Goal: Navigation & Orientation: Find specific page/section

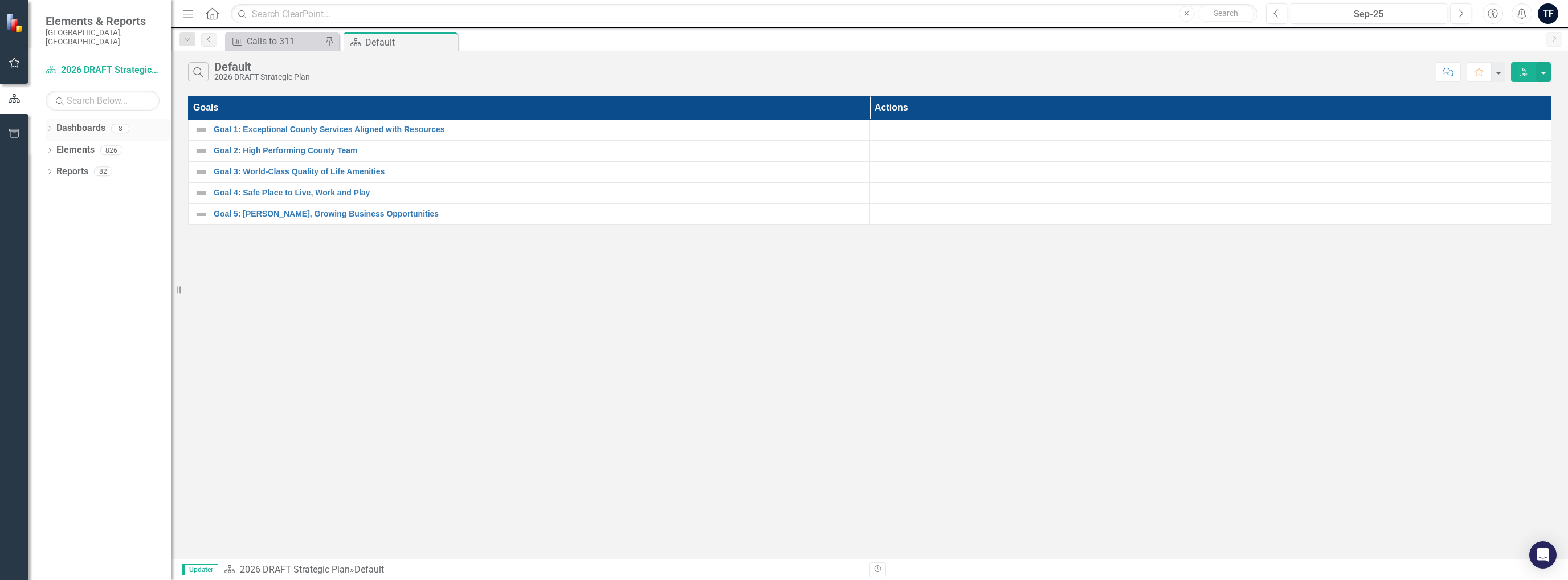
click at [51, 127] on icon "Dropdown" at bounding box center [49, 129] width 8 height 6
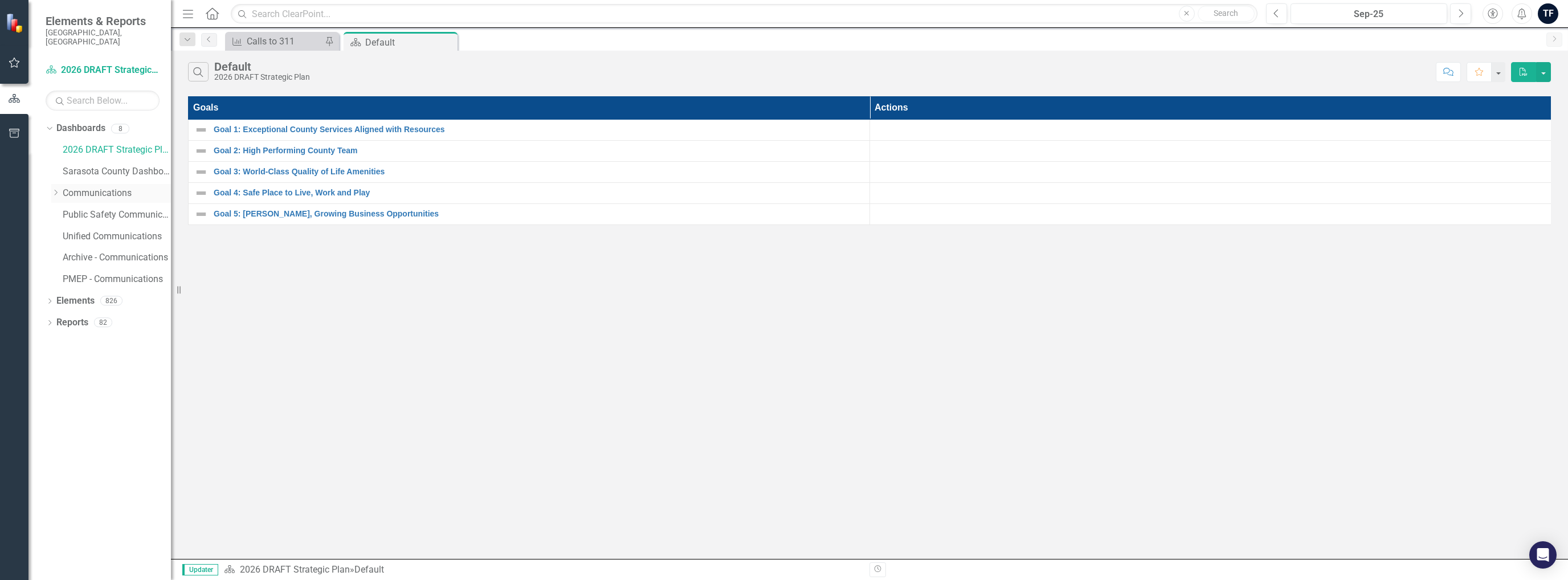
click at [79, 187] on link "Communications" at bounding box center [116, 193] width 108 height 13
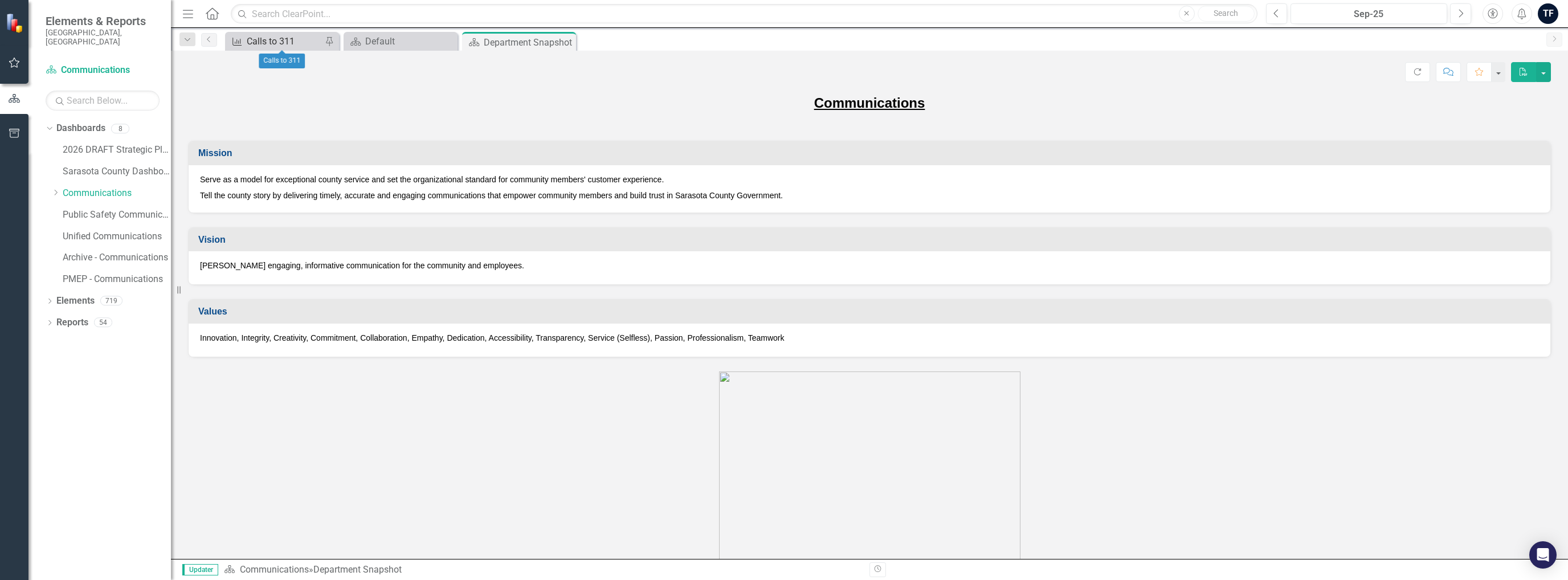
click at [279, 42] on div "Calls to 311" at bounding box center [283, 41] width 75 height 14
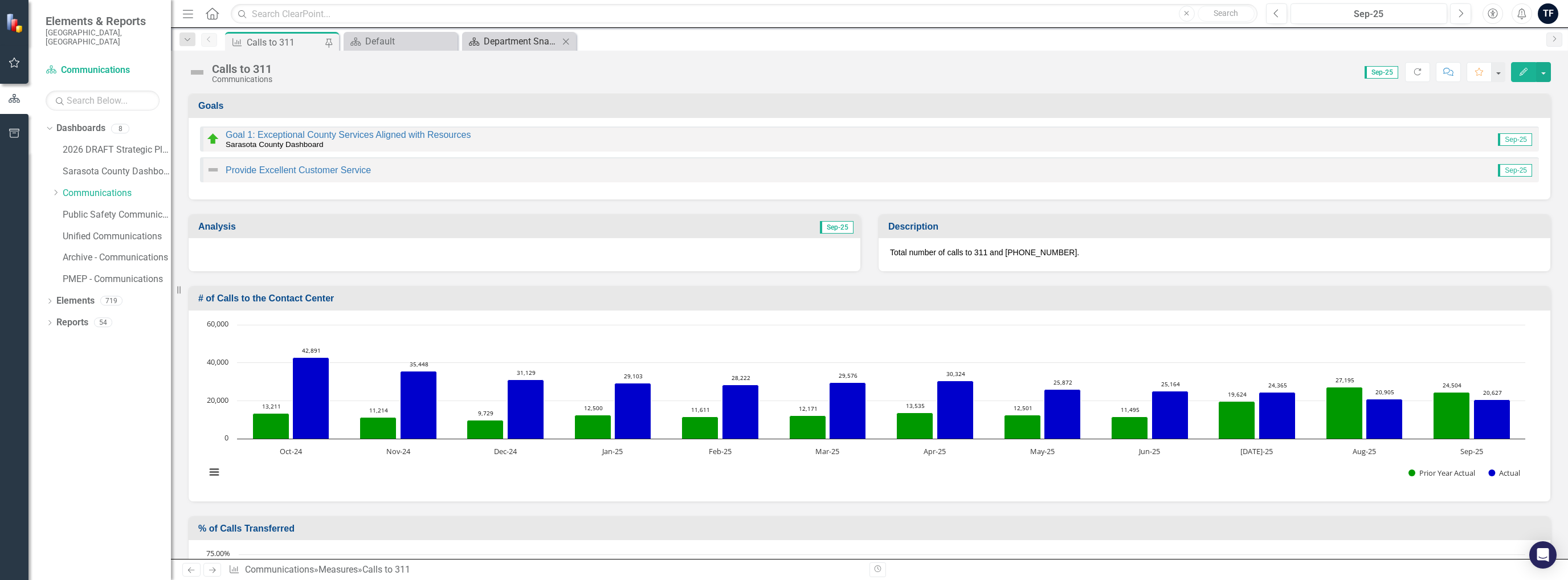
click at [504, 41] on div "Department Snapshot" at bounding box center [521, 41] width 75 height 14
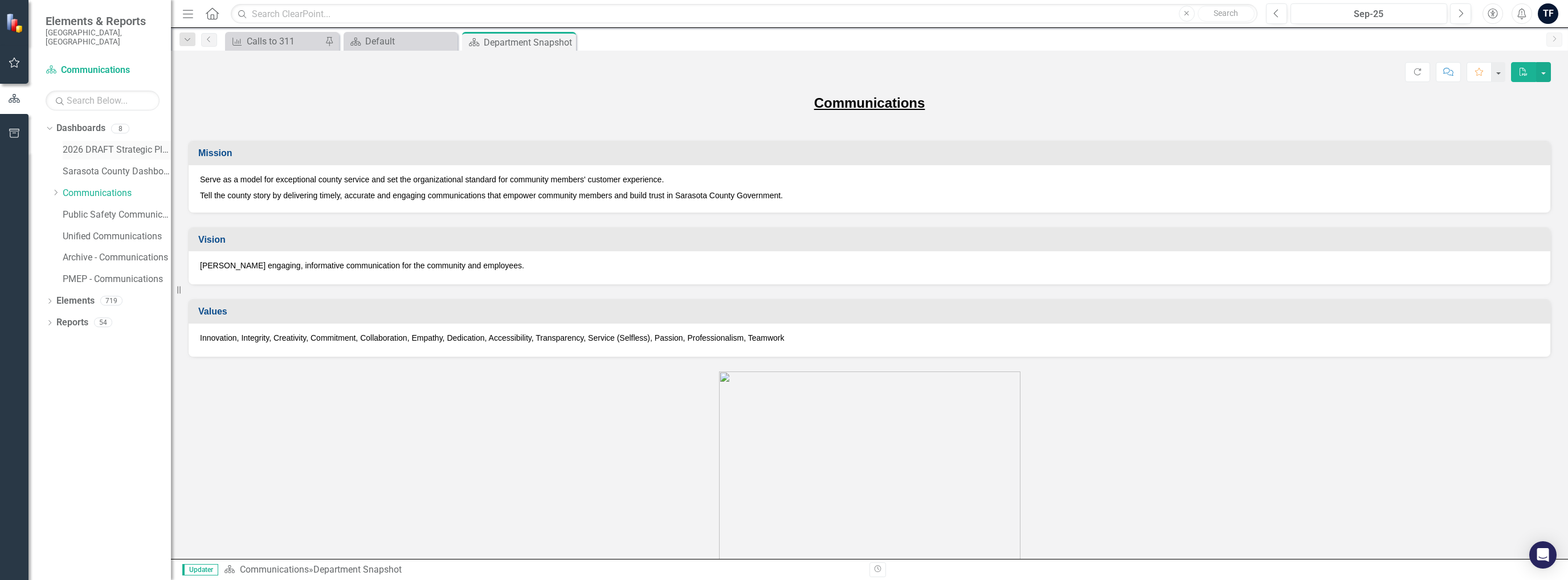
click at [100, 144] on link "2026 DRAFT Strategic Plan" at bounding box center [116, 151] width 108 height 13
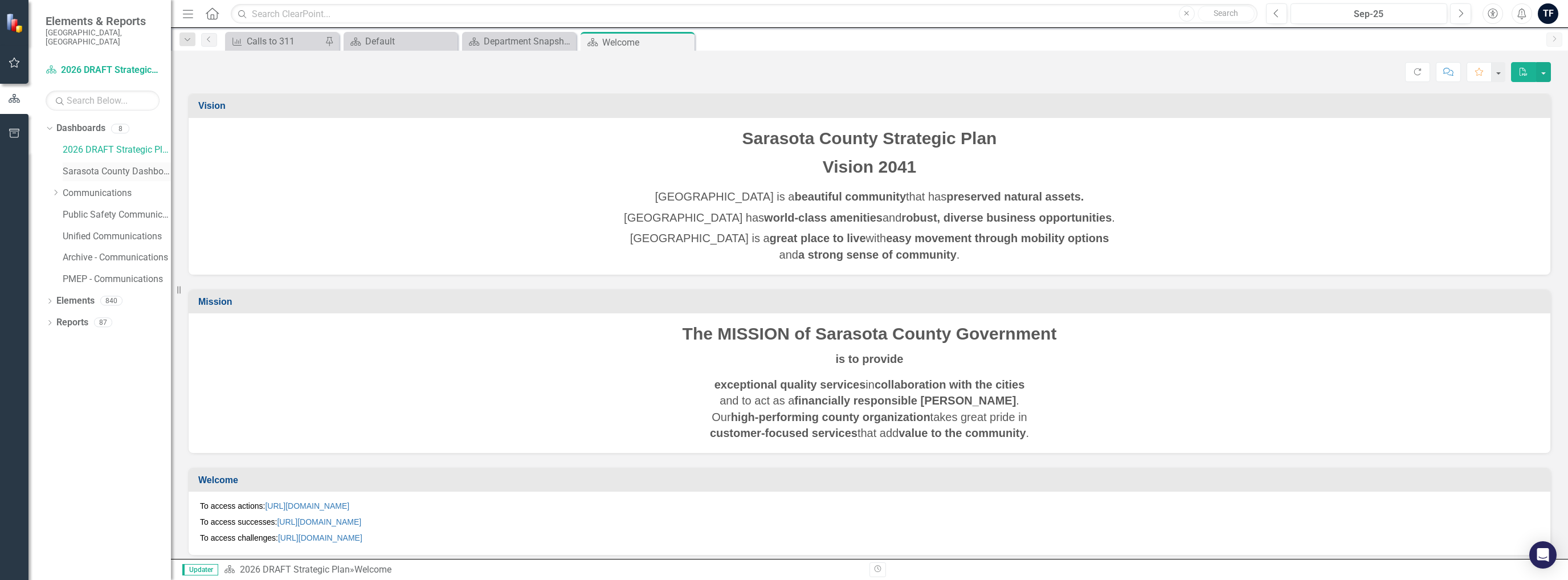
click at [88, 165] on link "Sarasota County Dashboard" at bounding box center [116, 172] width 108 height 13
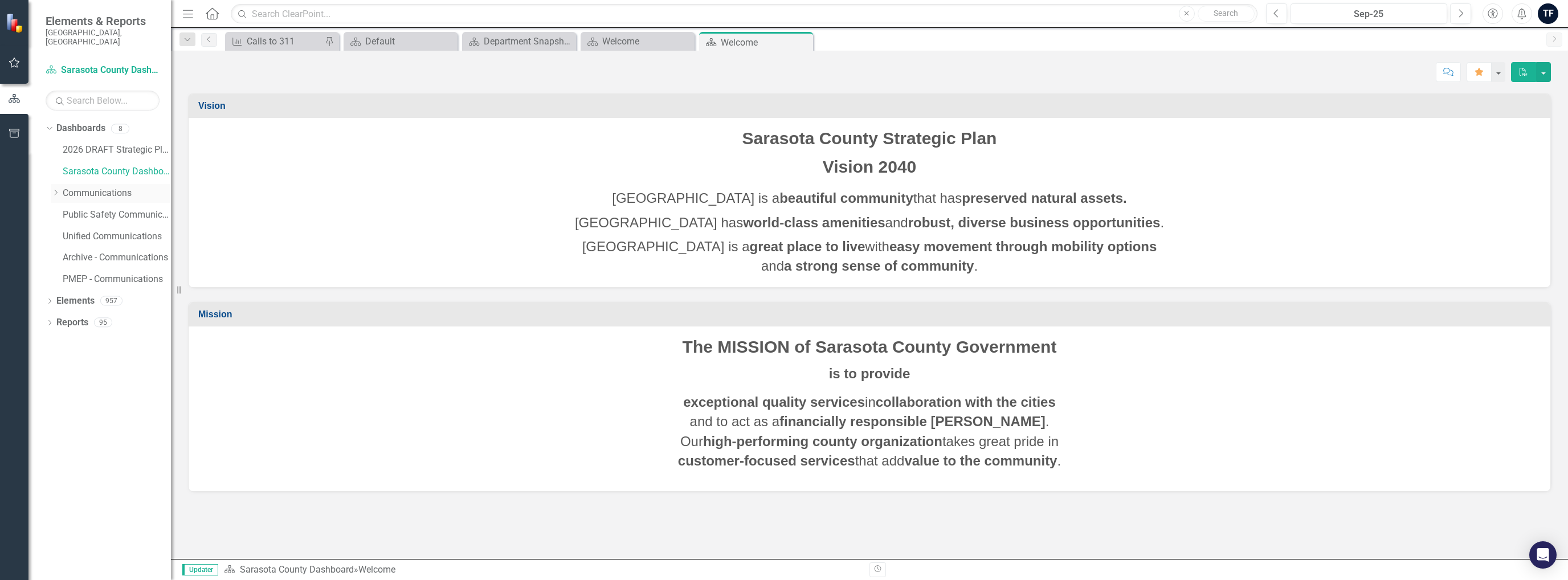
click at [93, 187] on link "Communications" at bounding box center [116, 193] width 108 height 13
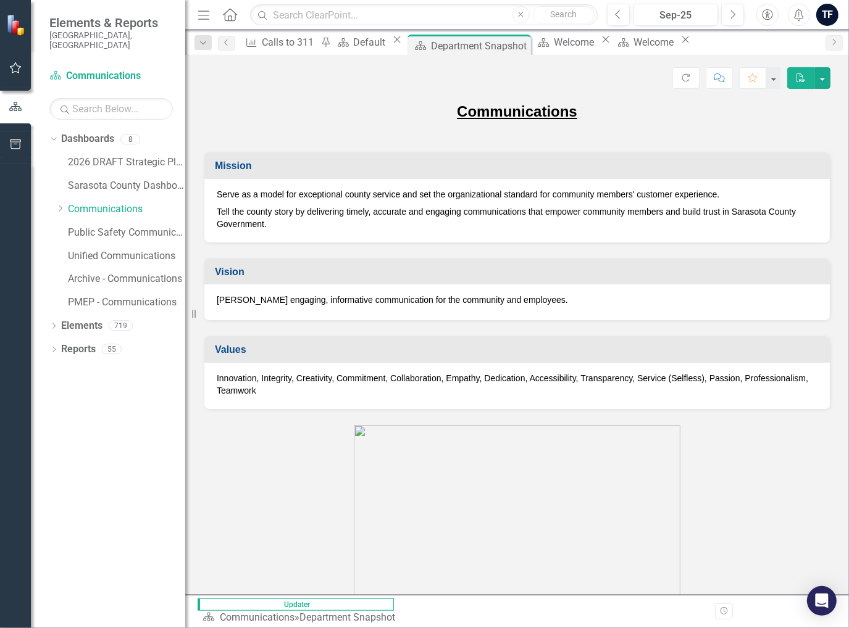
click at [800, 17] on icon "Alerts" at bounding box center [798, 15] width 13 height 12
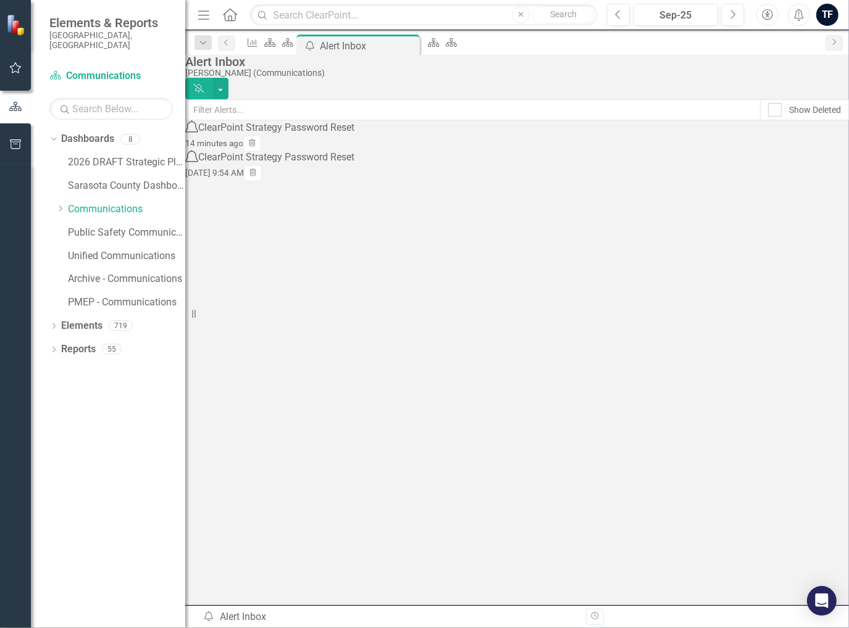
click at [232, 15] on icon "Home" at bounding box center [230, 14] width 16 height 13
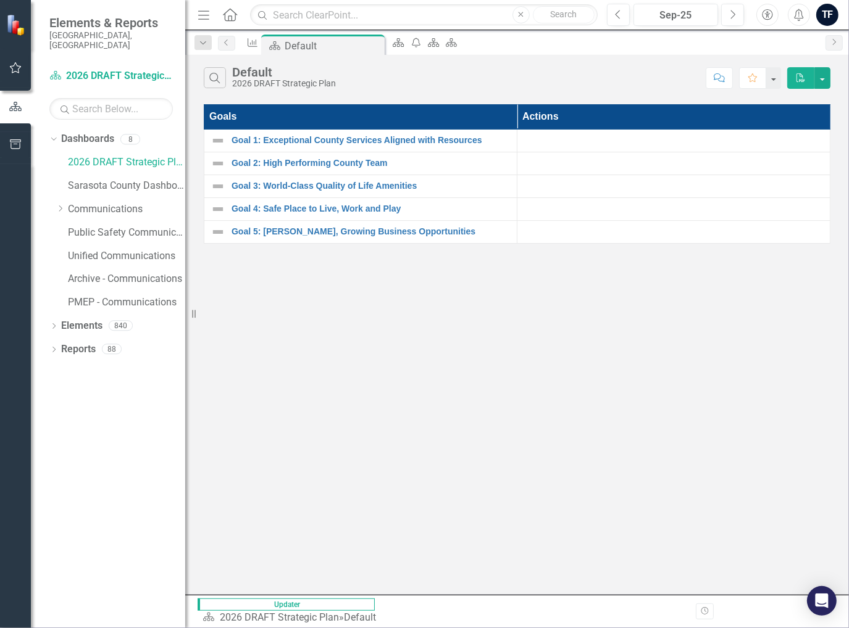
click at [204, 13] on icon "Menu" at bounding box center [204, 14] width 16 height 13
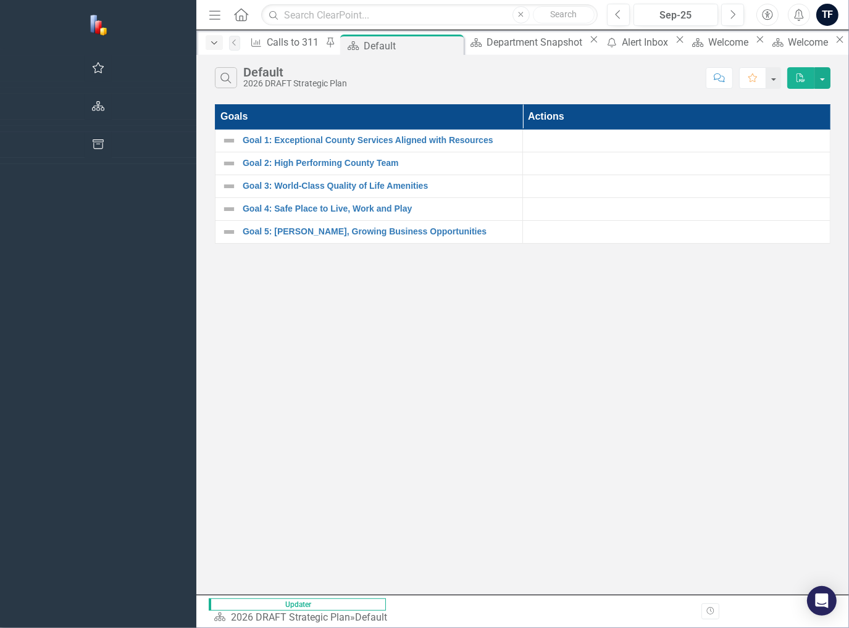
click at [209, 40] on icon "Dropdown" at bounding box center [214, 43] width 11 height 9
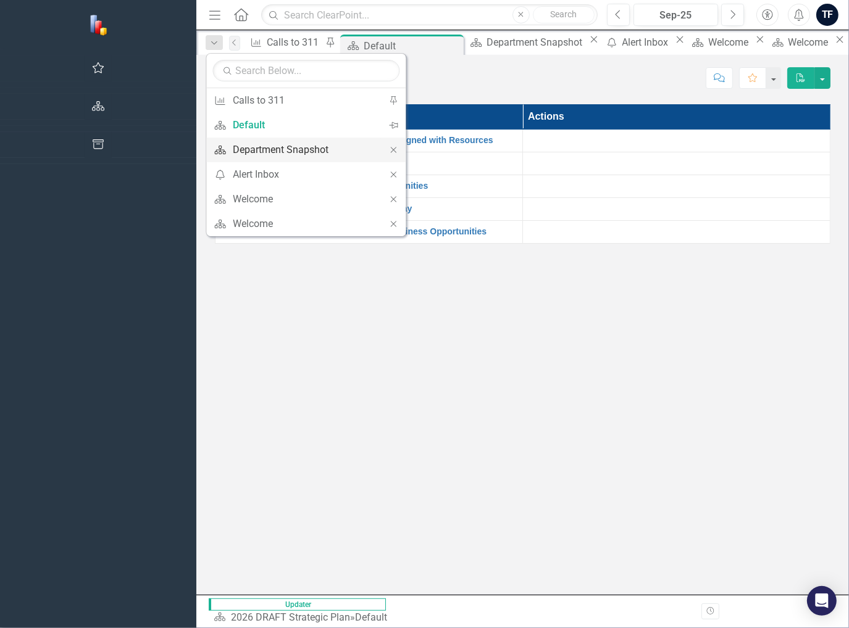
click at [233, 146] on div "Department Snapshot" at bounding box center [304, 149] width 142 height 15
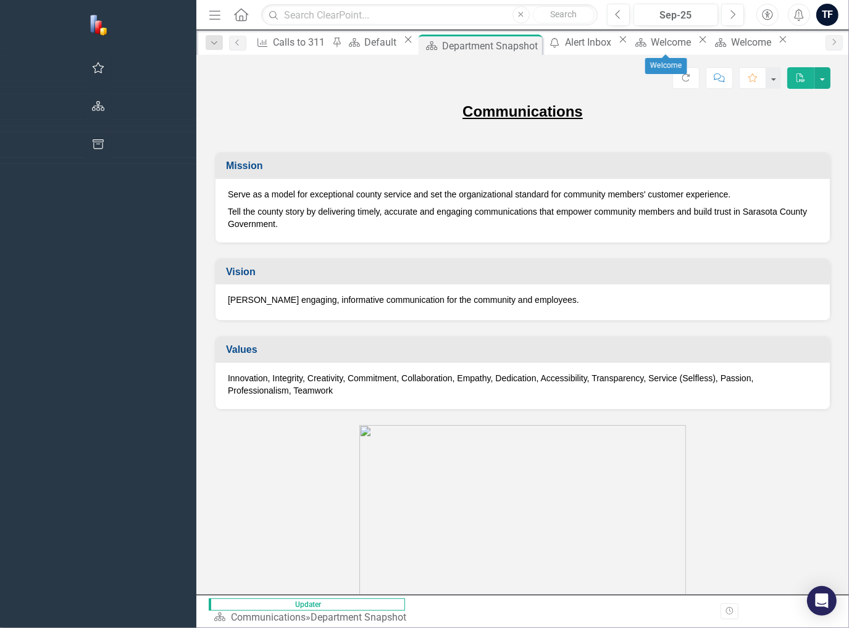
click at [779, 43] on icon at bounding box center [782, 39] width 7 height 7
click at [696, 43] on icon "Close" at bounding box center [702, 40] width 12 height 10
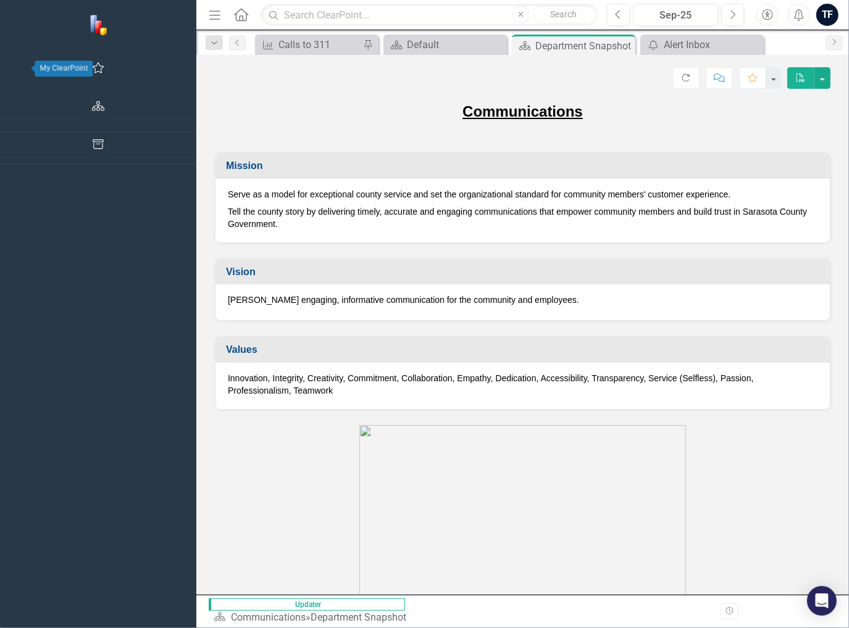
click at [92, 68] on icon "button" at bounding box center [98, 68] width 13 height 10
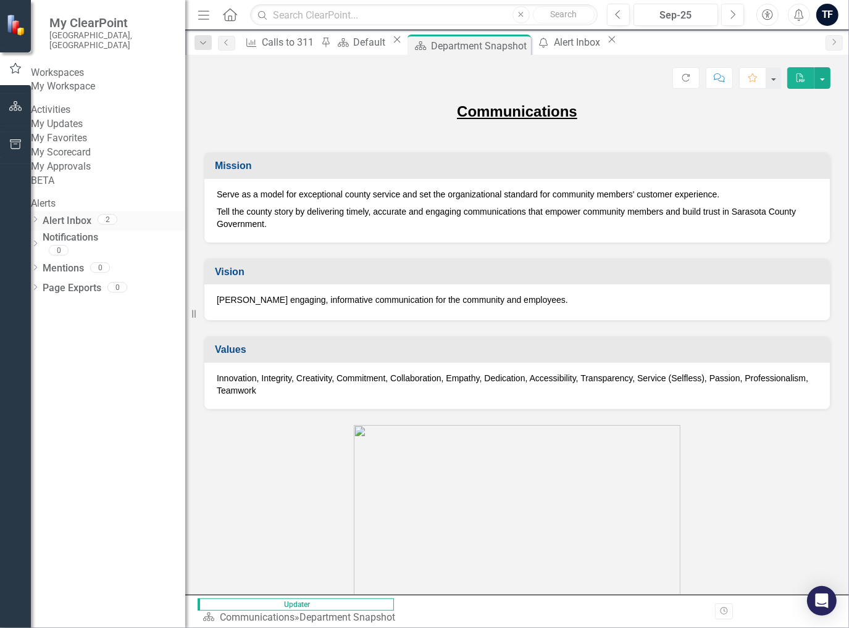
click at [77, 228] on link "Alert Inbox" at bounding box center [67, 221] width 49 height 14
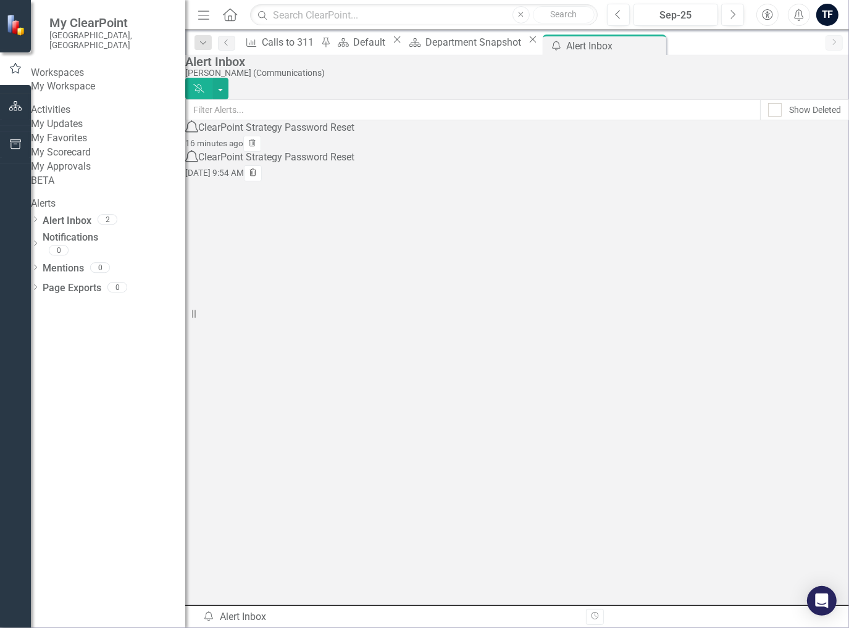
click at [256, 176] on icon "button" at bounding box center [252, 172] width 7 height 7
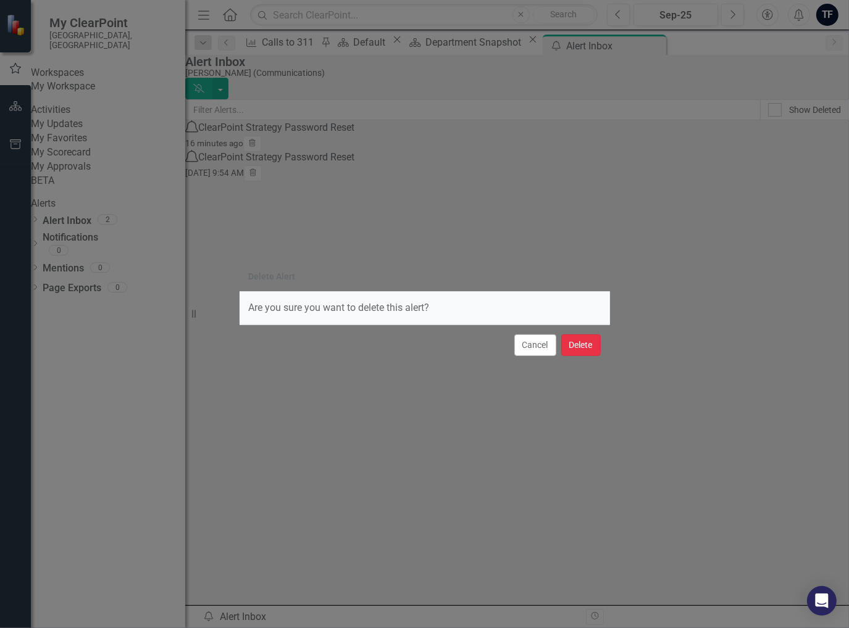
click at [584, 349] on button "Delete" at bounding box center [581, 346] width 40 height 22
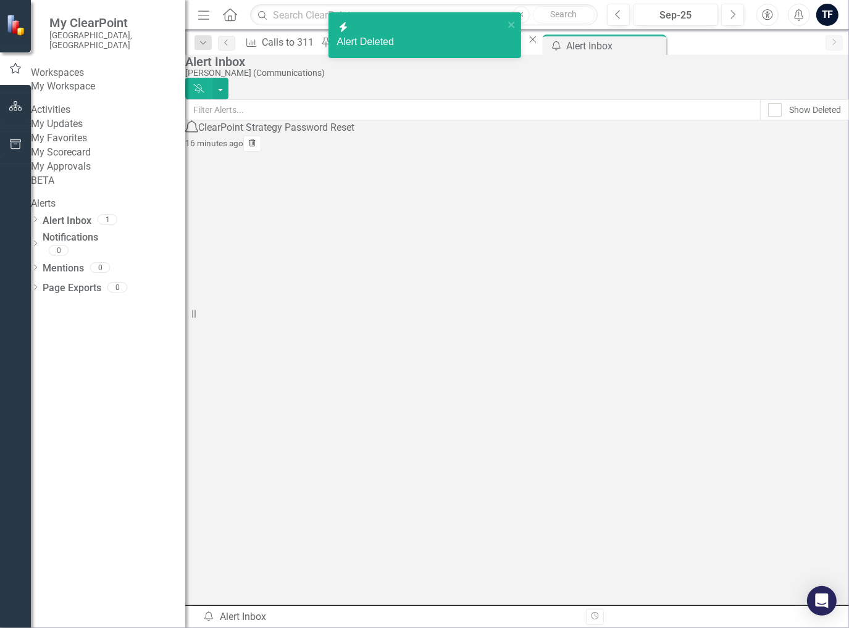
click at [257, 148] on icon "Trash" at bounding box center [252, 143] width 9 height 7
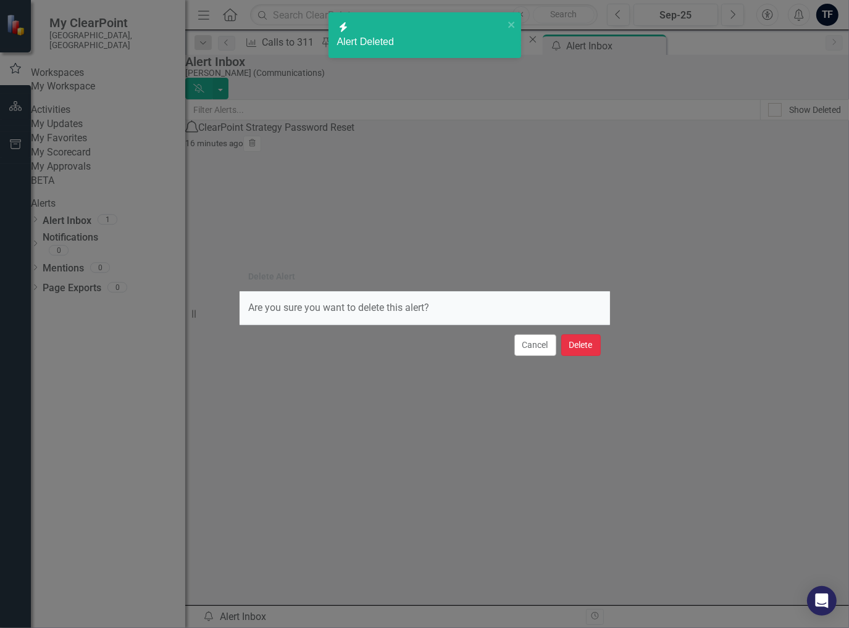
click at [583, 341] on button "Delete" at bounding box center [581, 346] width 40 height 22
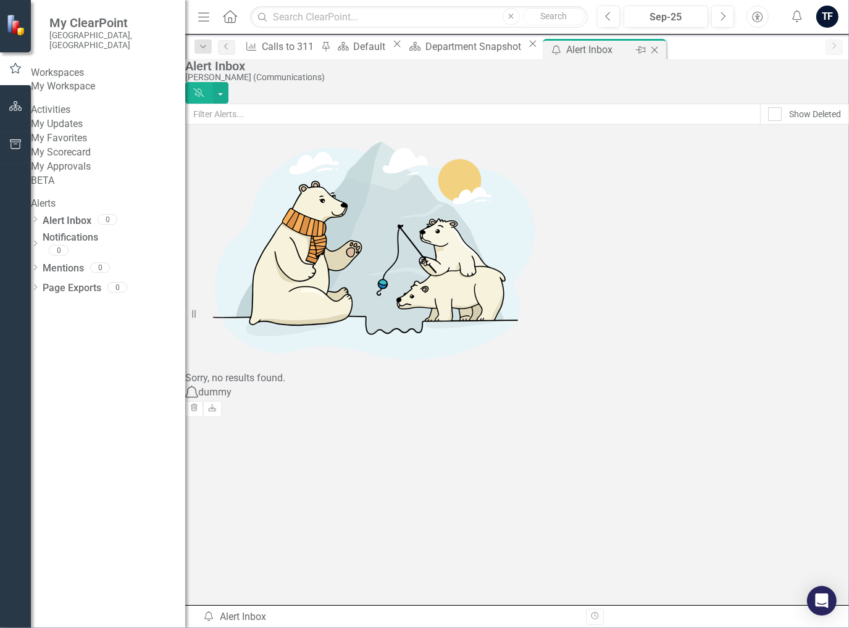
click at [660, 46] on icon "Close" at bounding box center [654, 50] width 12 height 10
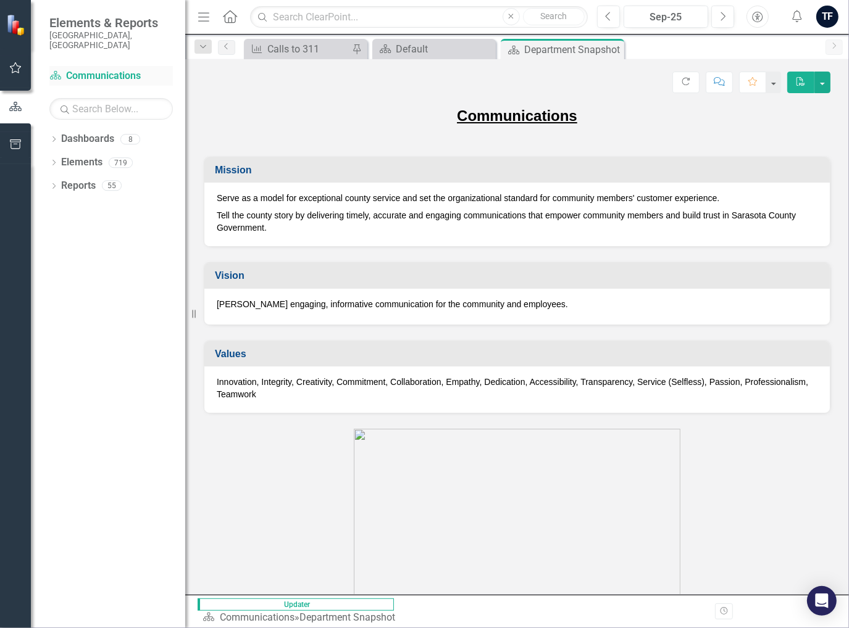
click at [86, 69] on link "Dashboard Communications" at bounding box center [110, 76] width 123 height 14
click at [81, 132] on link "Dashboards" at bounding box center [87, 139] width 53 height 14
click at [54, 136] on icon at bounding box center [53, 139] width 3 height 6
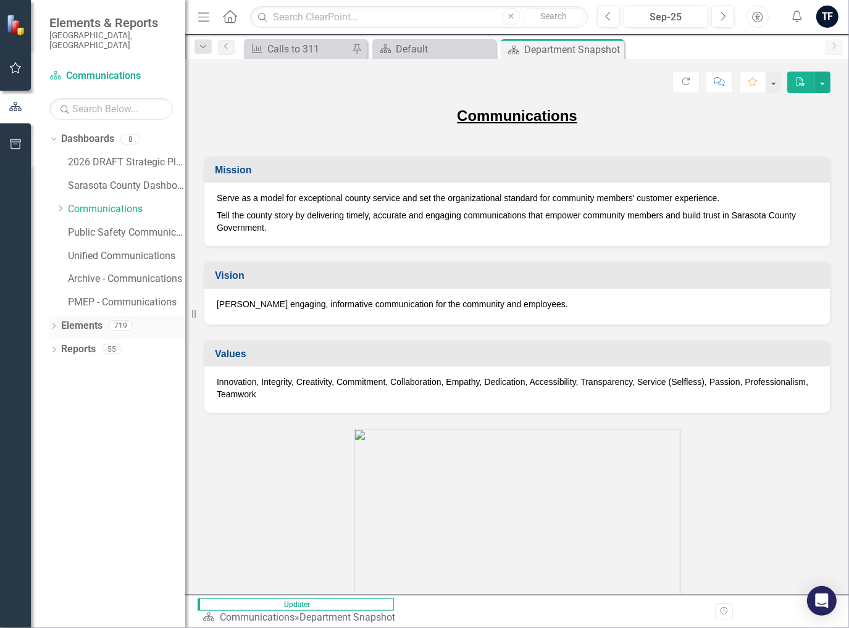
click at [52, 324] on icon "Dropdown" at bounding box center [53, 327] width 9 height 7
click at [59, 370] on icon at bounding box center [60, 373] width 3 height 6
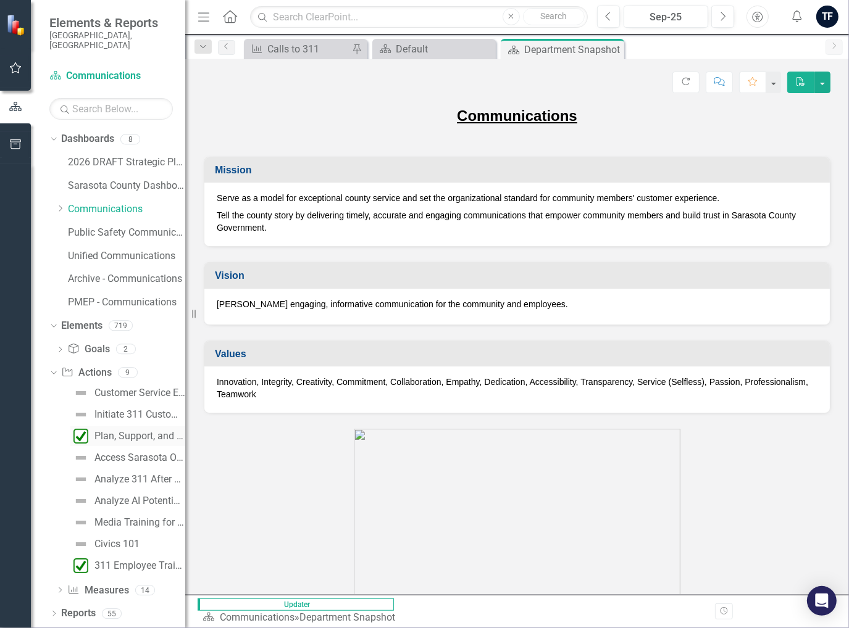
click at [123, 431] on div "Plan, Support, and Execute Relocation Initiatives to the Medical Examiner's Off…" at bounding box center [139, 436] width 91 height 11
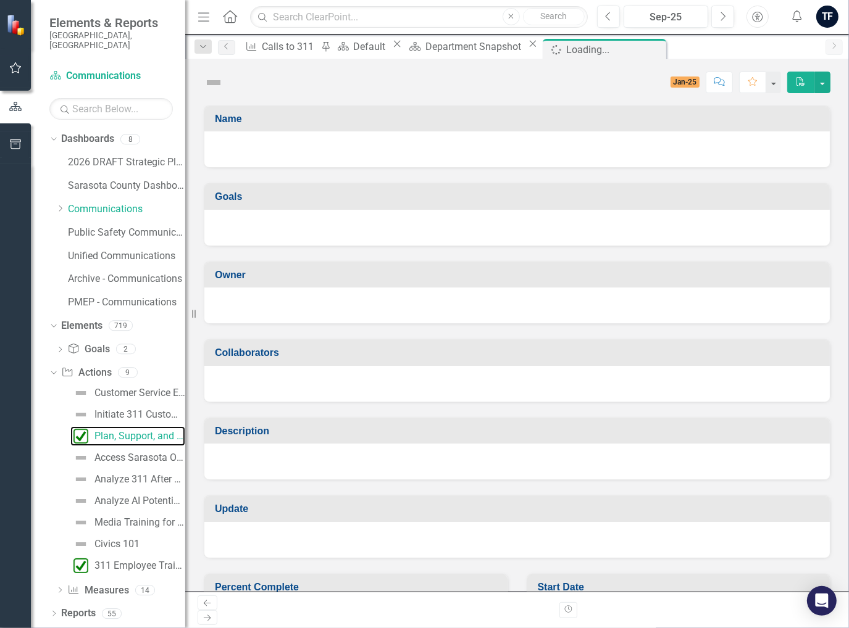
checkbox input "true"
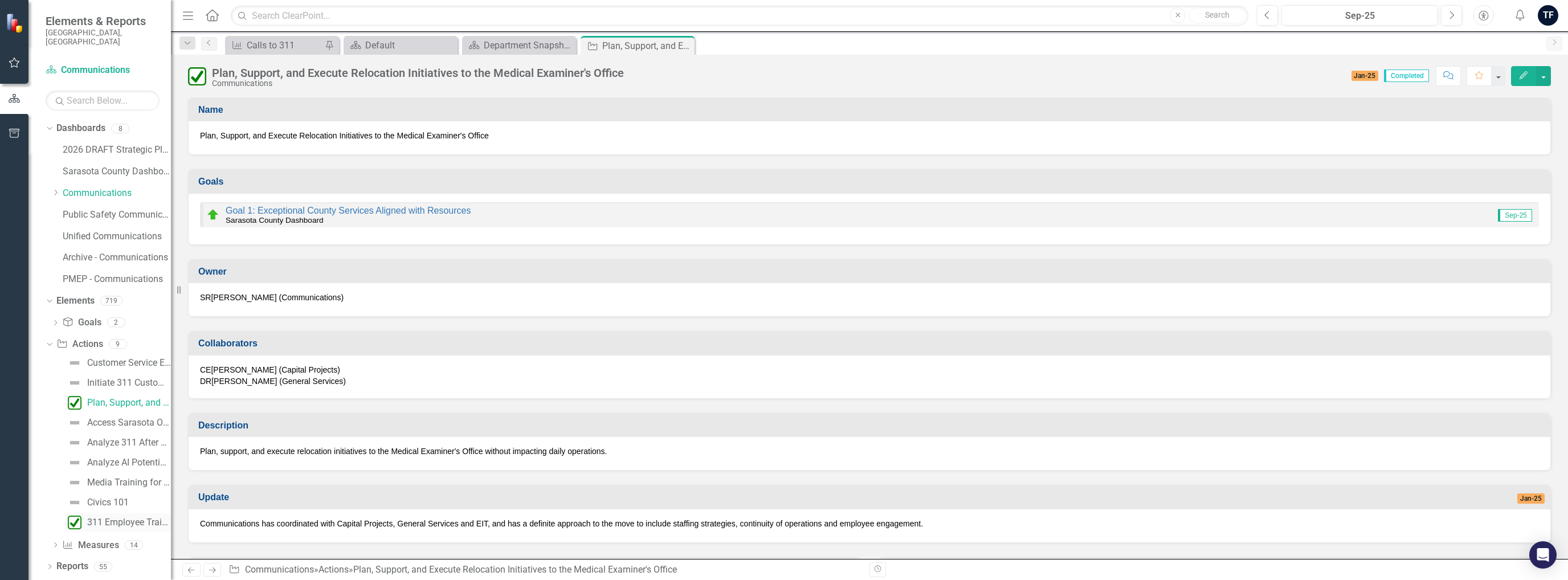
click at [115, 517] on div "311 Employee Training Manual and Quality Assurance Form" at bounding box center [128, 522] width 84 height 10
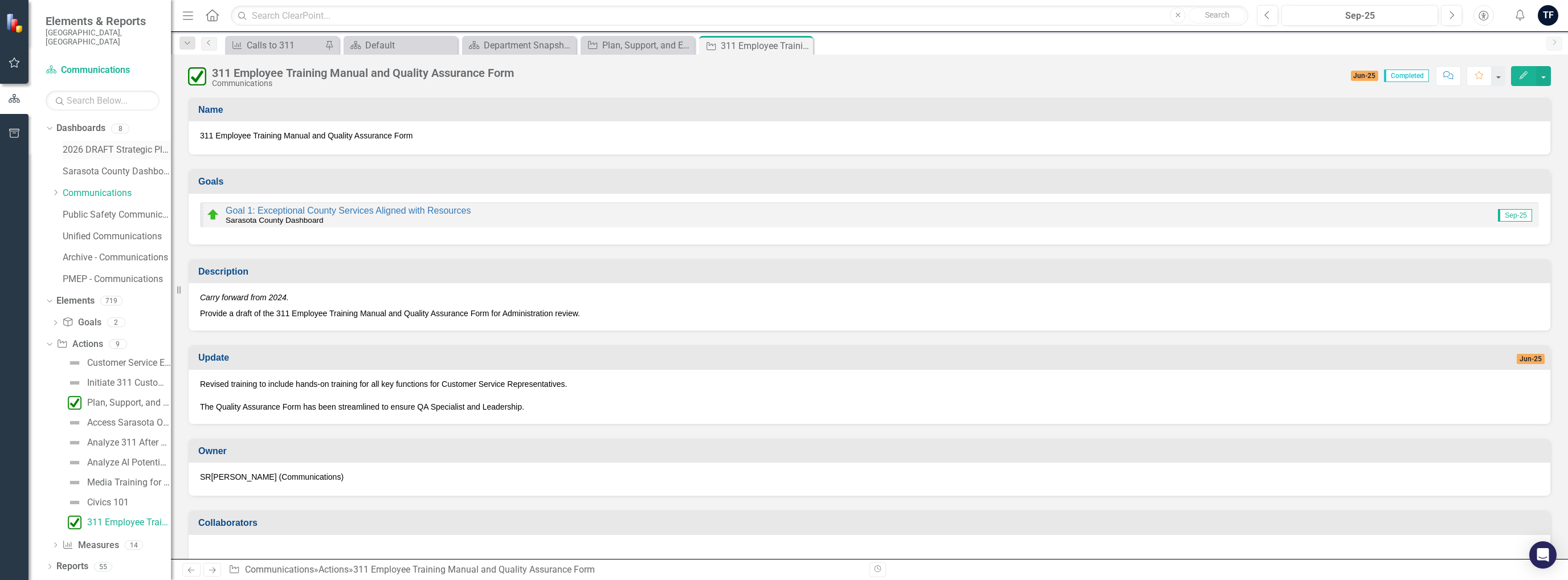
click at [103, 144] on link "2026 DRAFT Strategic Plan" at bounding box center [116, 151] width 108 height 13
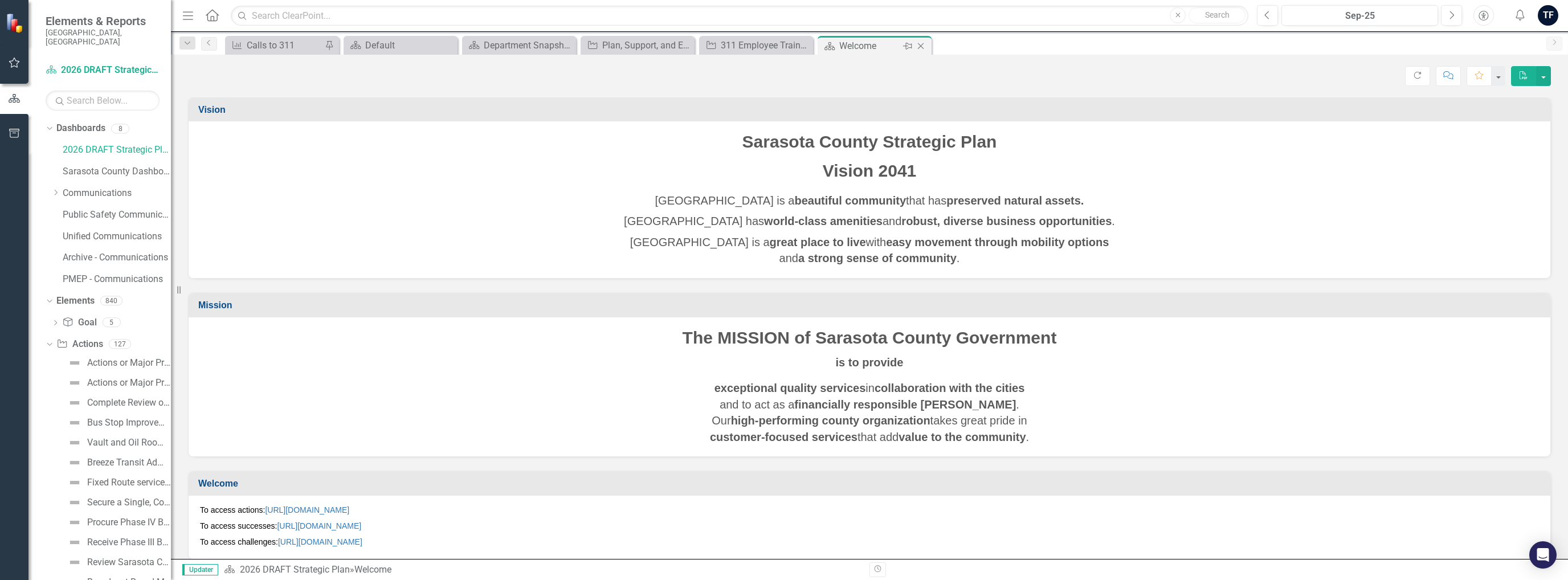
click at [921, 42] on icon "Close" at bounding box center [920, 46] width 11 height 9
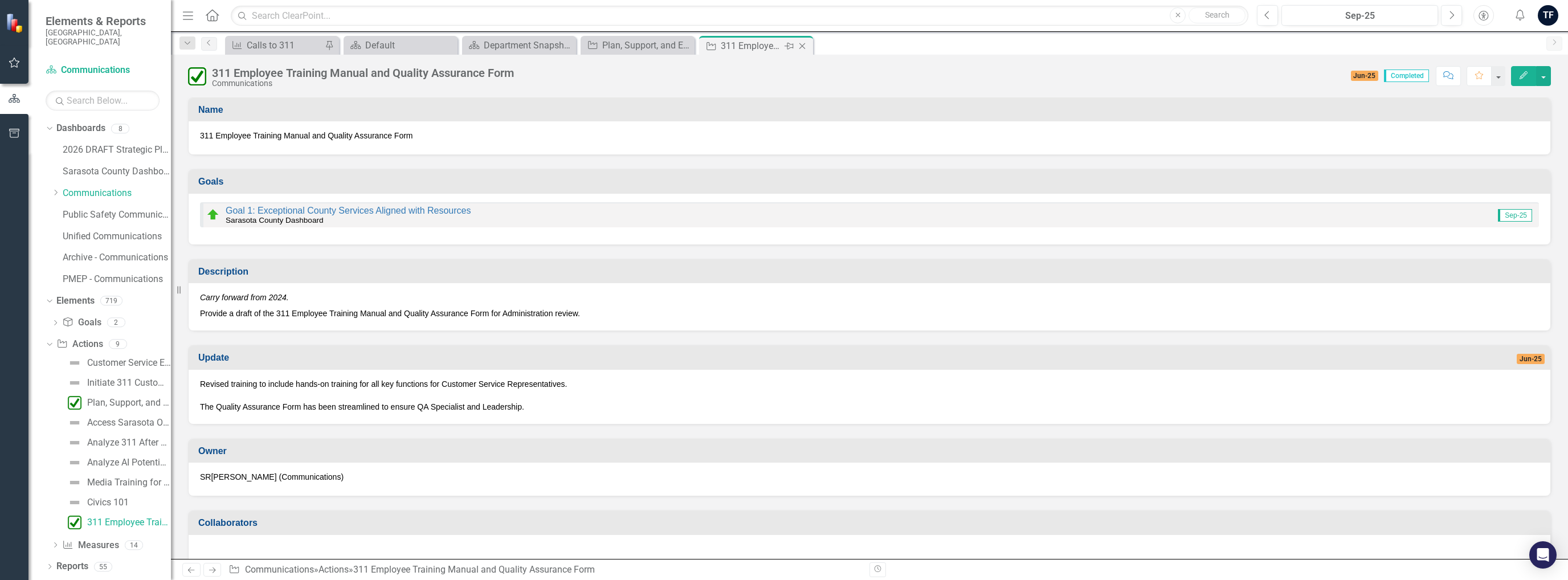
click at [804, 42] on icon "Close" at bounding box center [802, 46] width 11 height 9
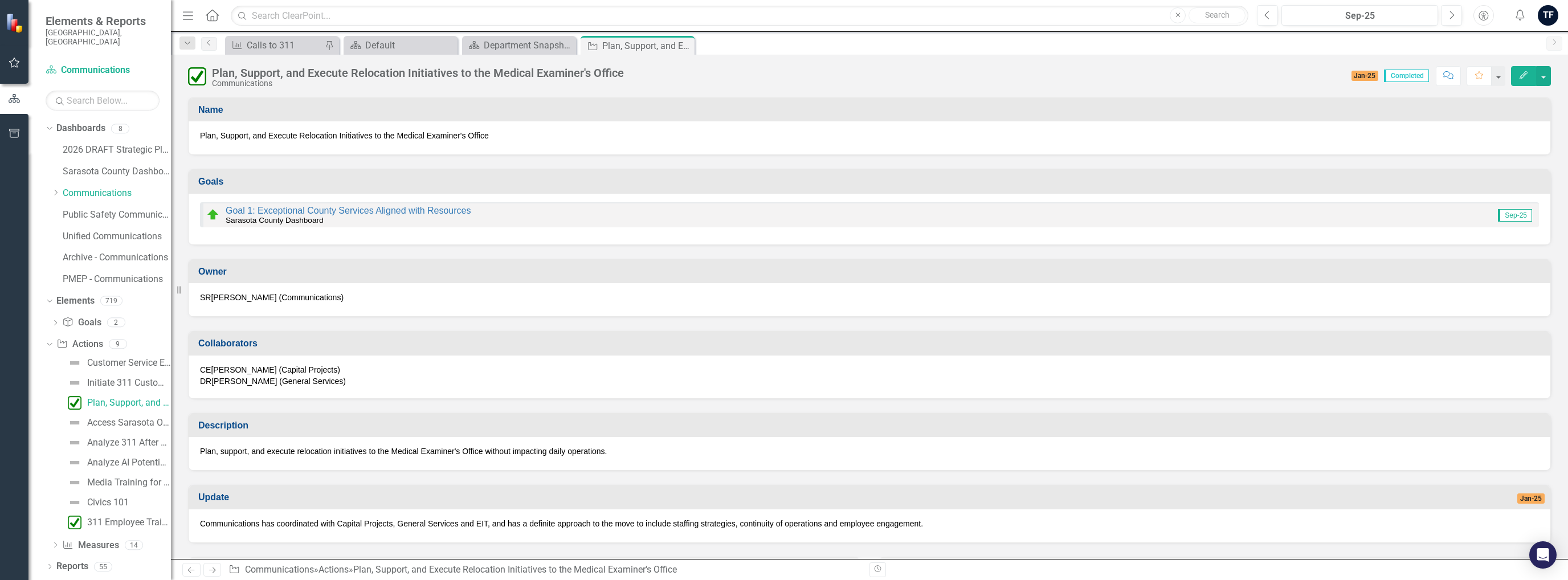
click at [0, 0] on icon "Close" at bounding box center [0, 0] width 0 height 0
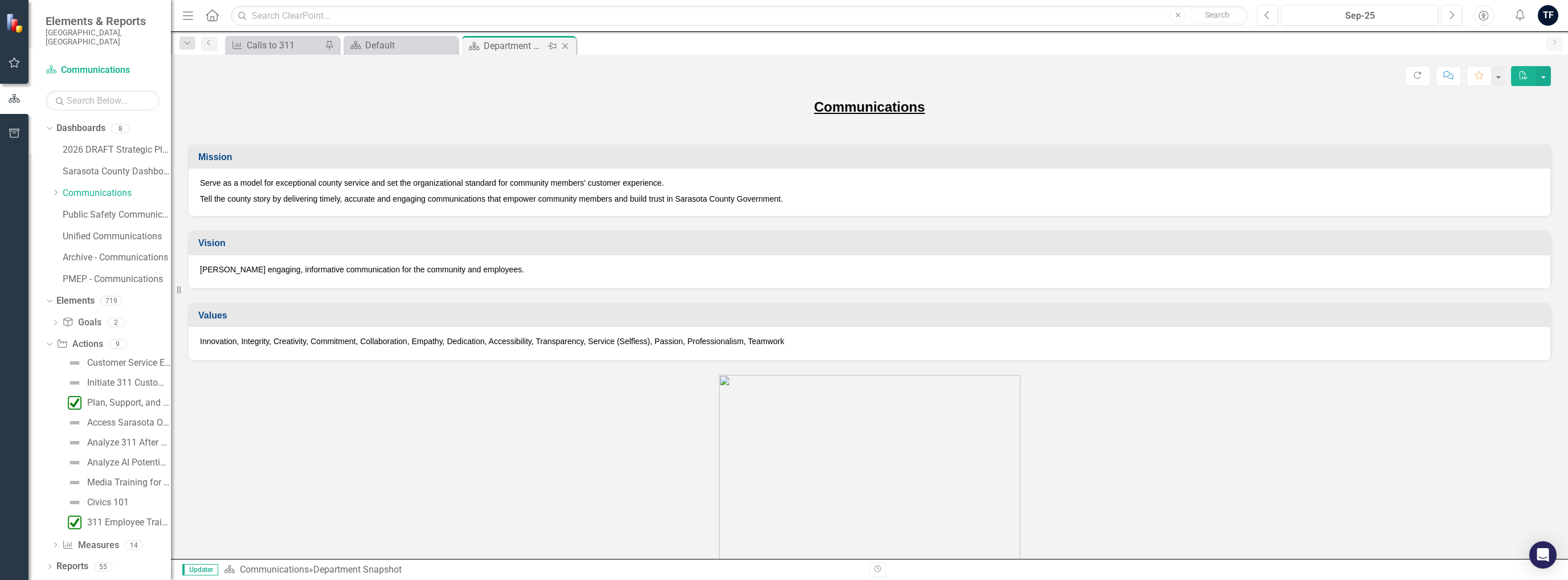
click at [567, 42] on icon "Close" at bounding box center [565, 46] width 11 height 9
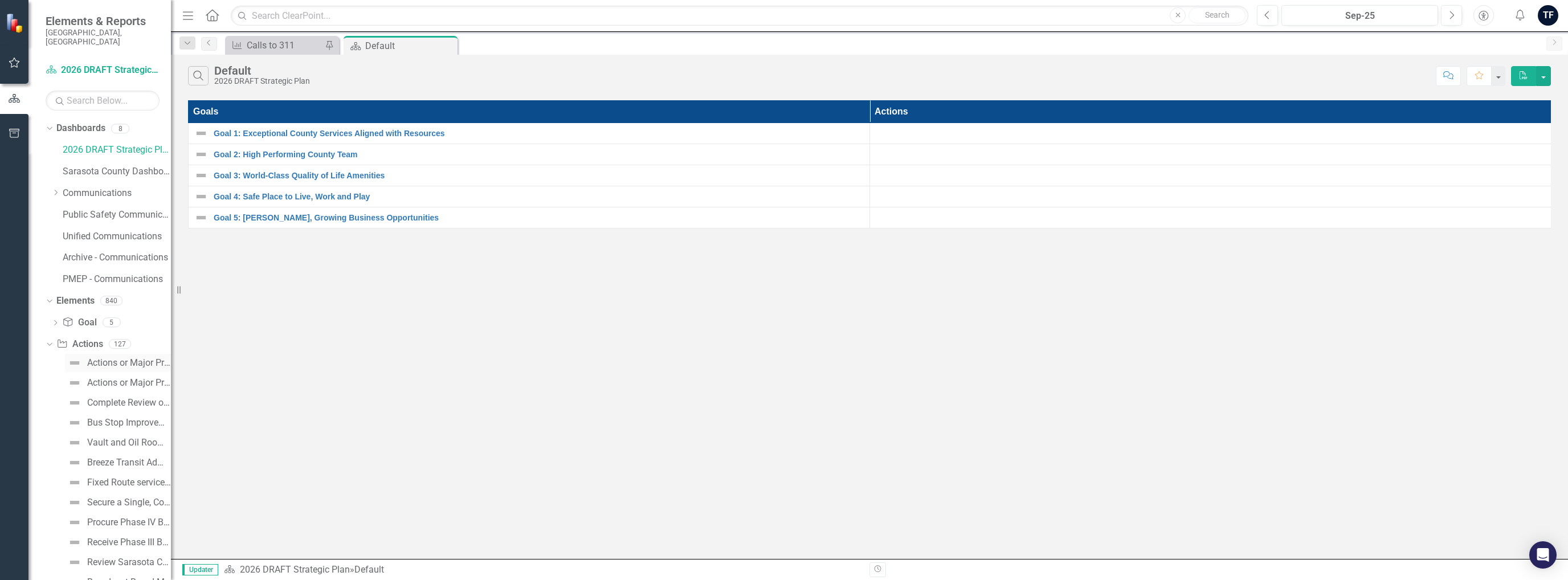
click at [117, 358] on div "Actions or Major Project Sample (Rationale and Impact)" at bounding box center [128, 363] width 84 height 10
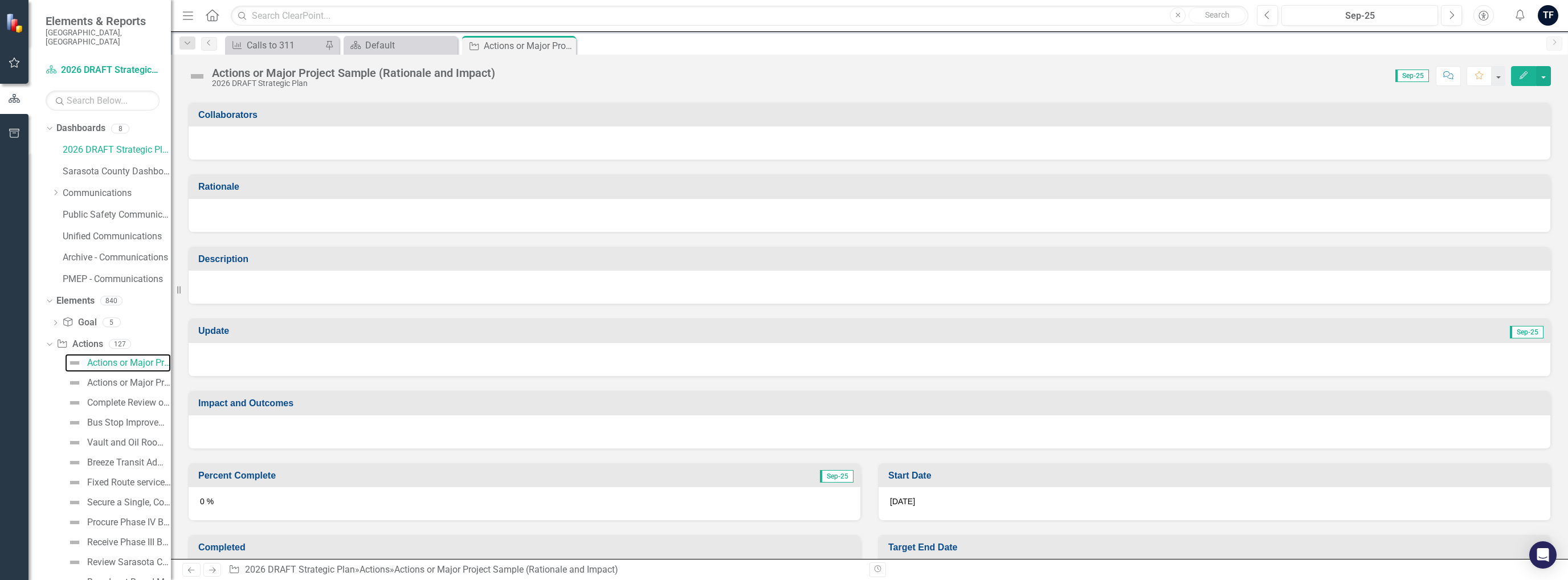
scroll to position [114, 0]
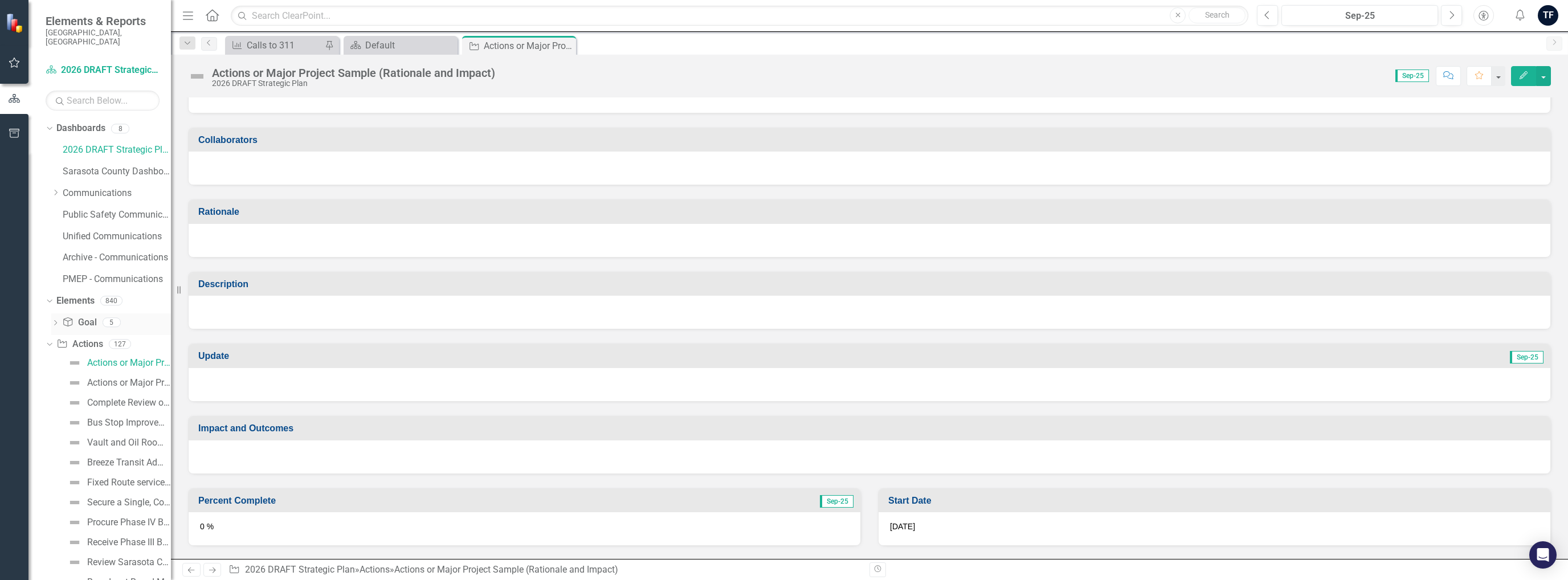
click at [87, 317] on link "Goal Goal" at bounding box center [78, 323] width 34 height 13
click at [57, 321] on icon "Dropdown" at bounding box center [55, 324] width 8 height 6
click at [111, 336] on div "Goal 1: Exceptional County Services Aligned with Resources" at bounding box center [123, 341] width 96 height 10
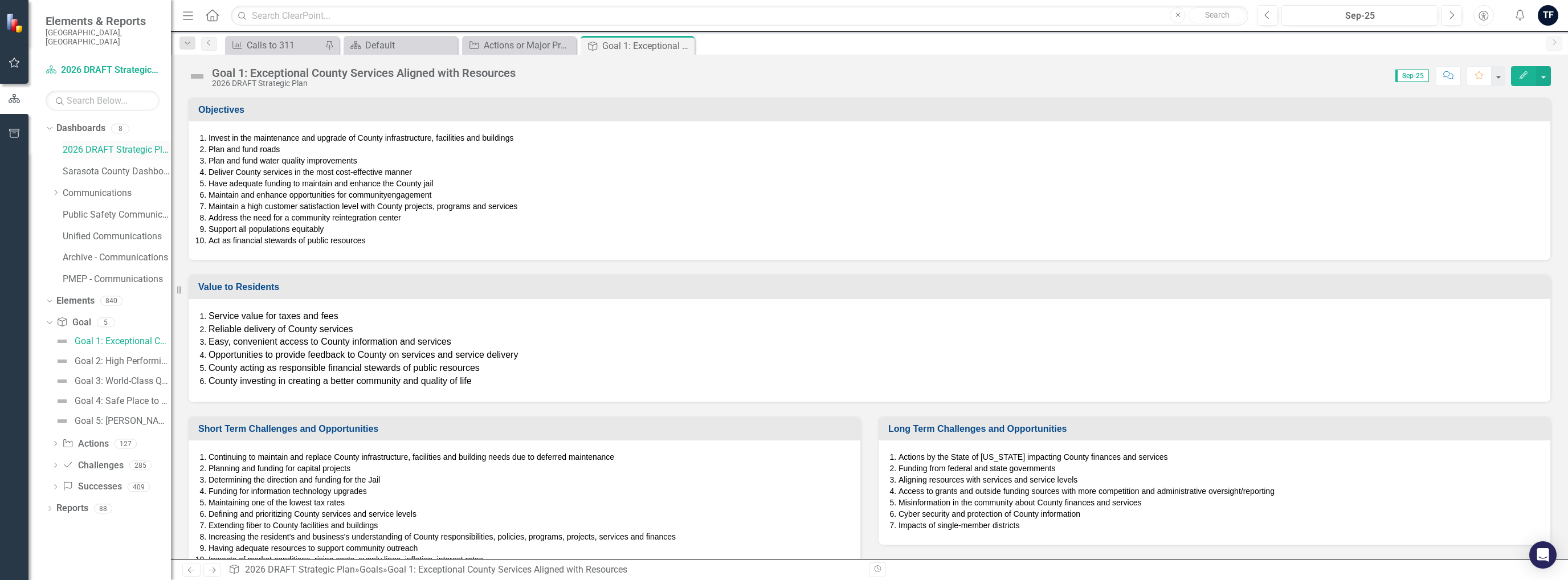
click at [87, 144] on link "2026 DRAFT Strategic Plan" at bounding box center [116, 151] width 108 height 13
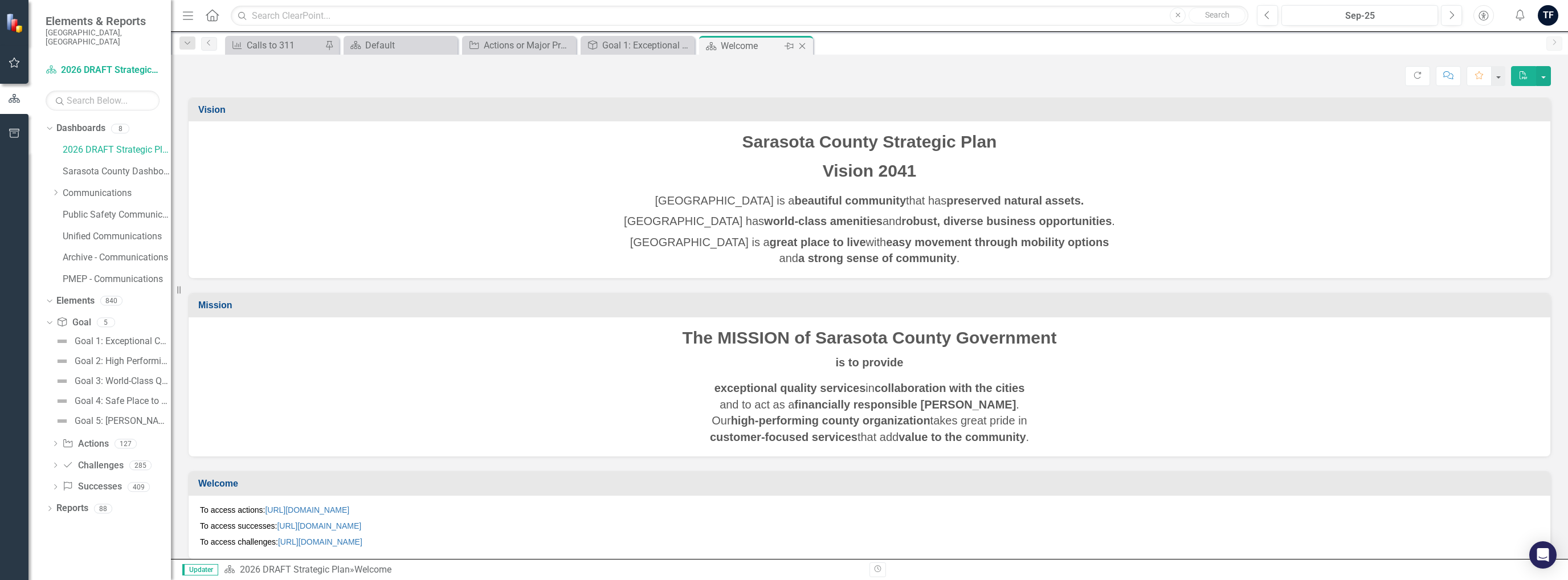
click at [802, 42] on icon "Close" at bounding box center [802, 46] width 11 height 9
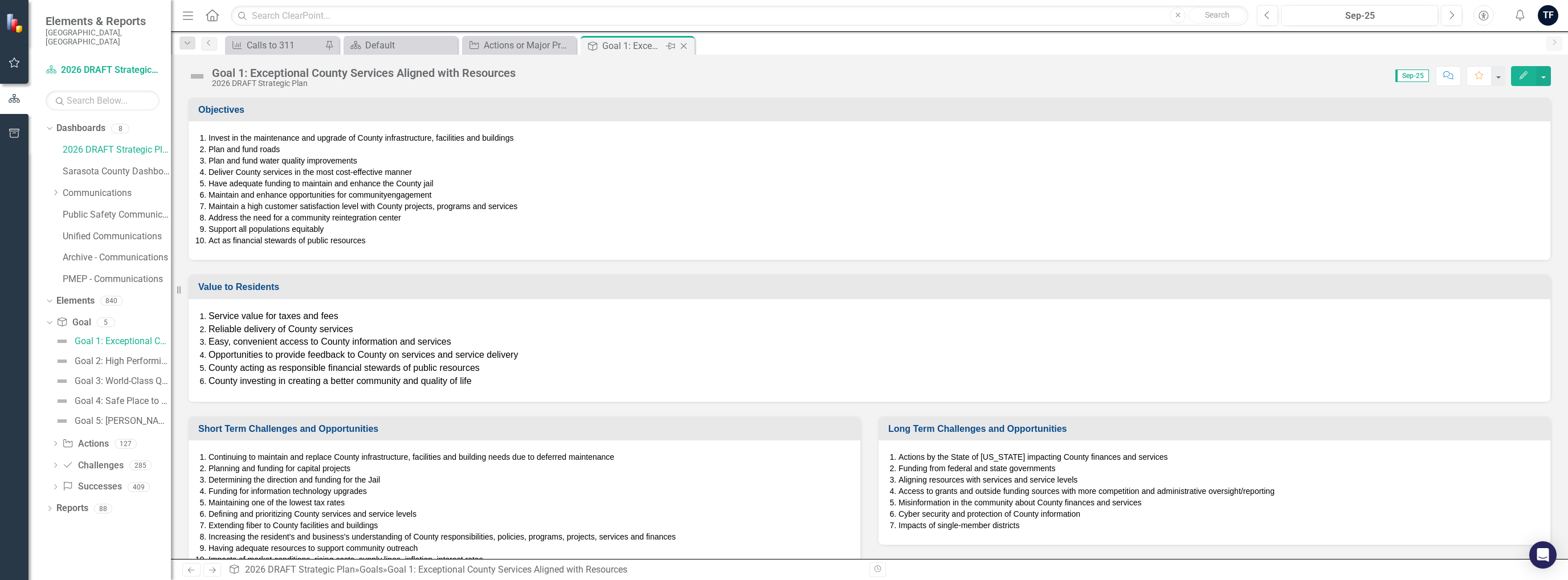
click at [688, 42] on icon "Close" at bounding box center [684, 46] width 11 height 9
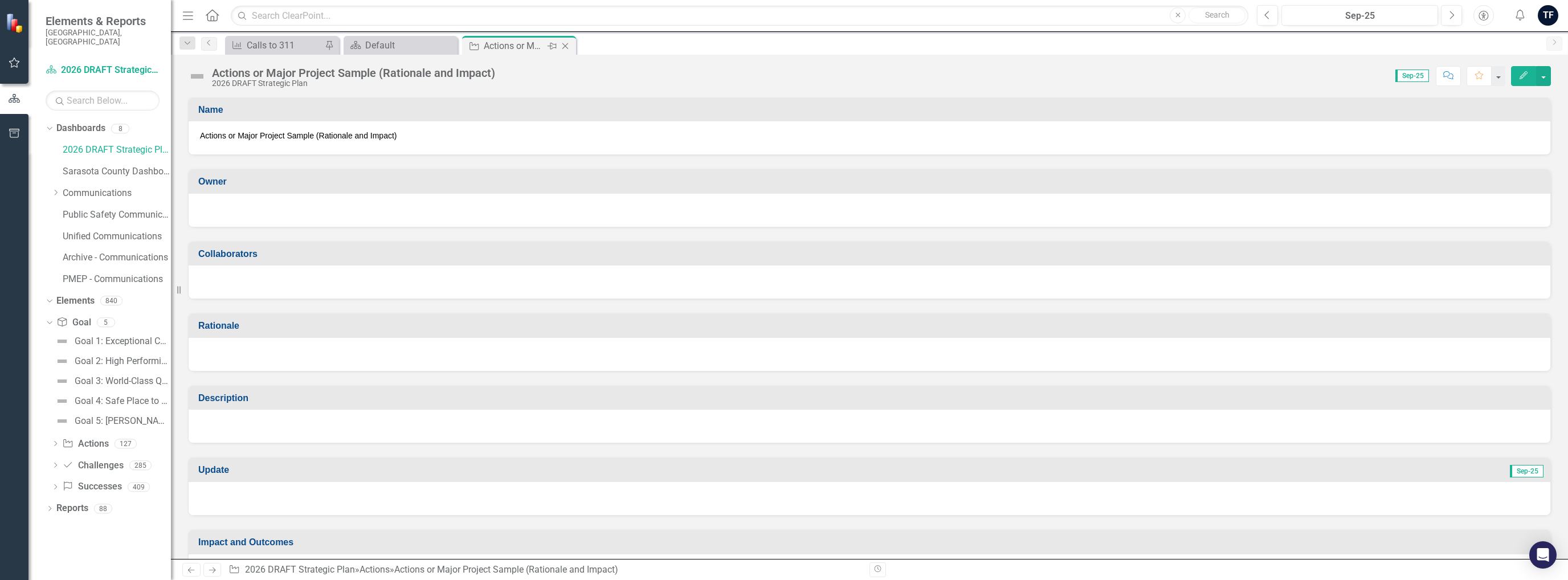
click at [567, 42] on icon at bounding box center [565, 45] width 6 height 6
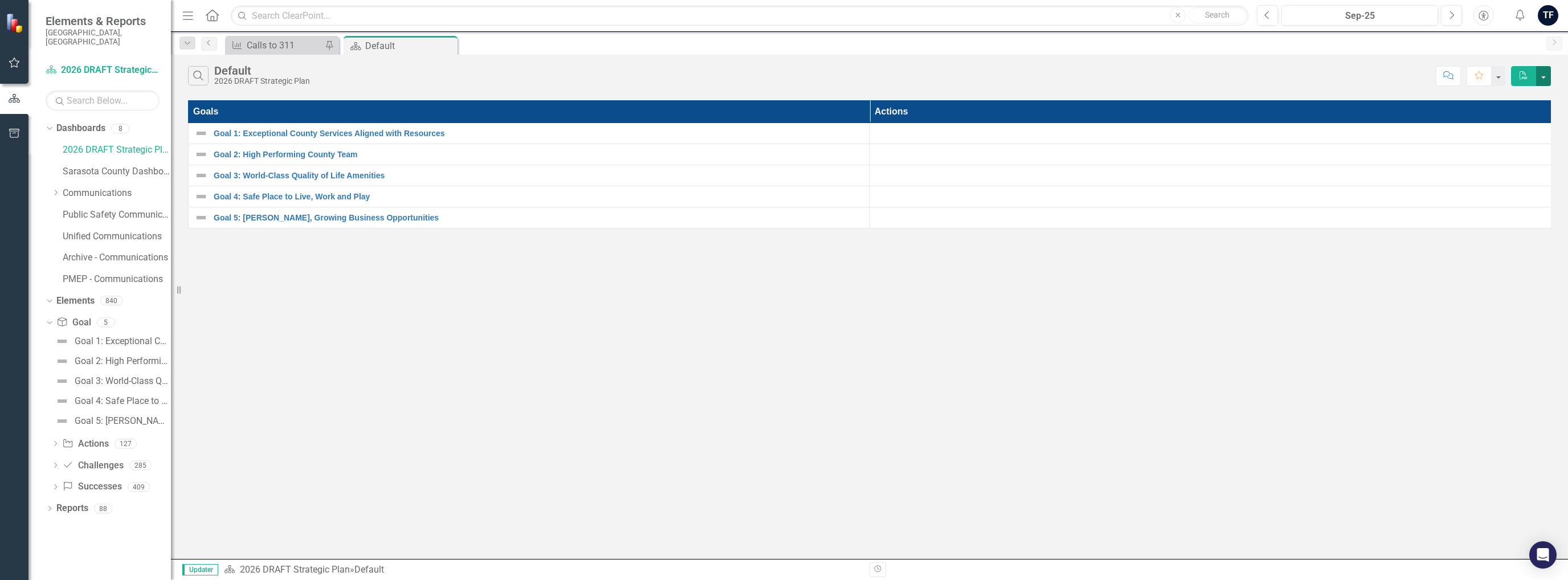
click at [1548, 75] on button "button" at bounding box center [1543, 77] width 15 height 20
click at [290, 572] on link "2026 DRAFT Strategic Plan" at bounding box center [294, 570] width 110 height 11
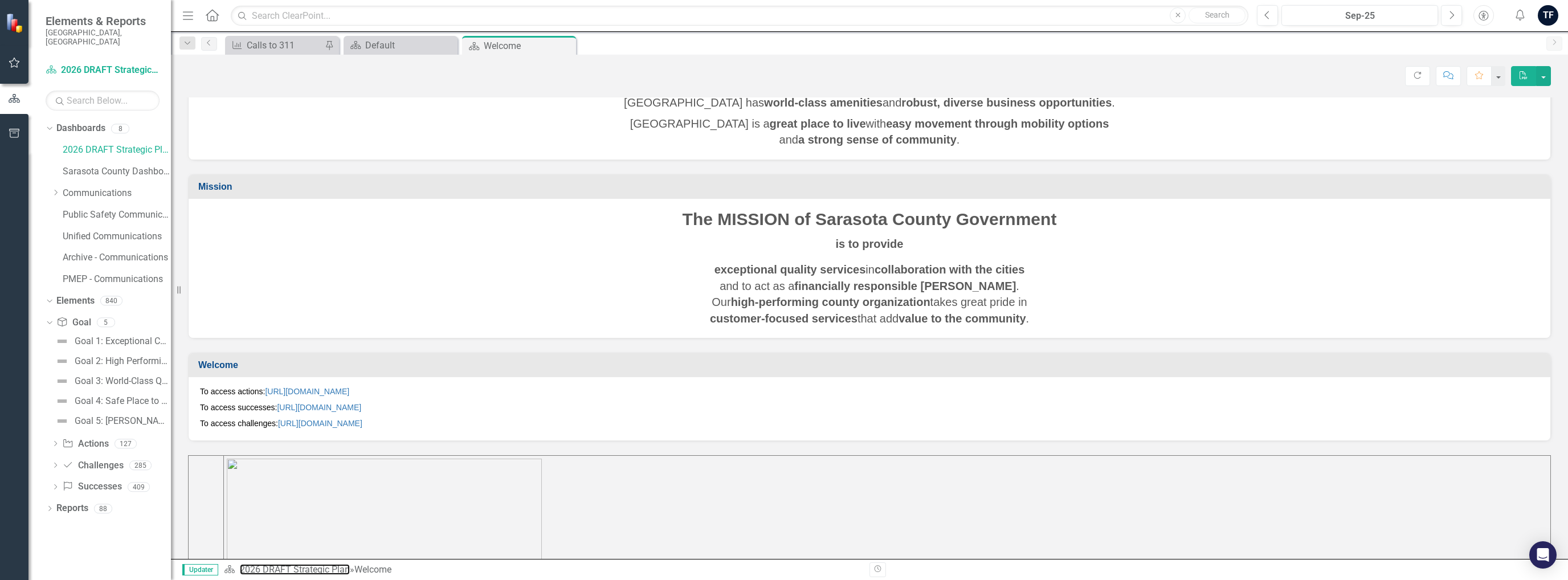
scroll to position [171, 0]
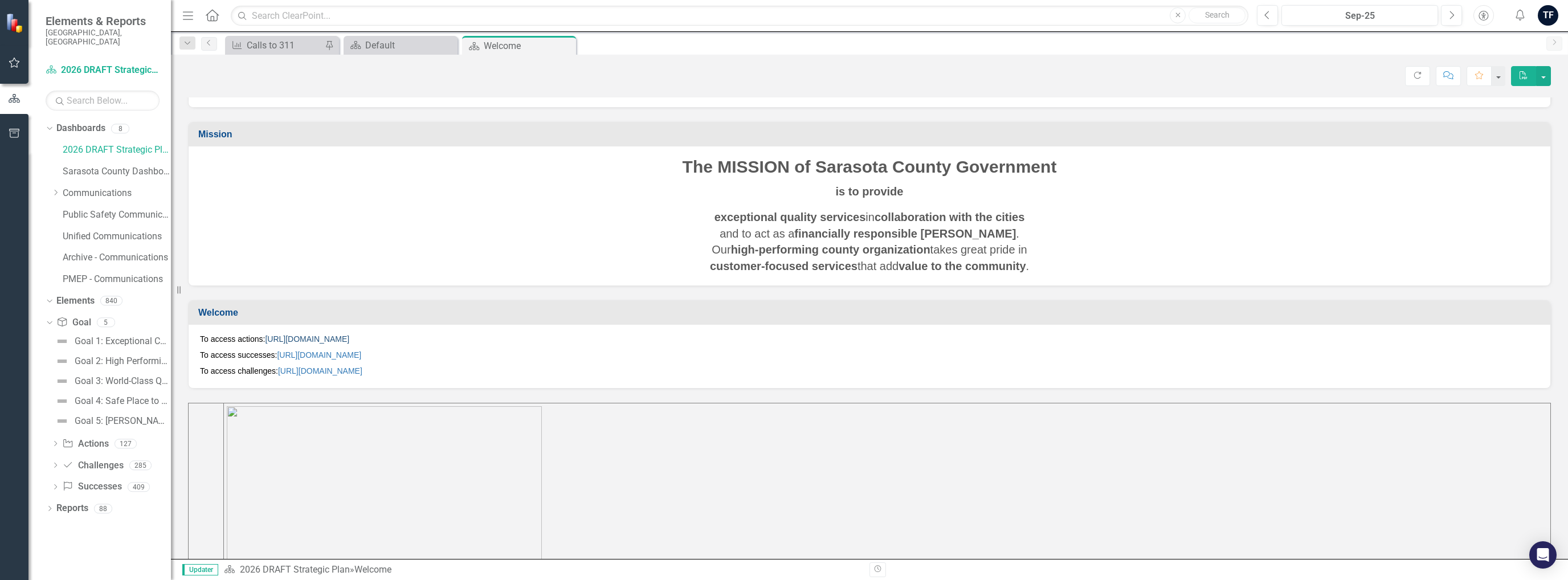
click at [349, 334] on link "[URL][DOMAIN_NAME]" at bounding box center [306, 339] width 84 height 9
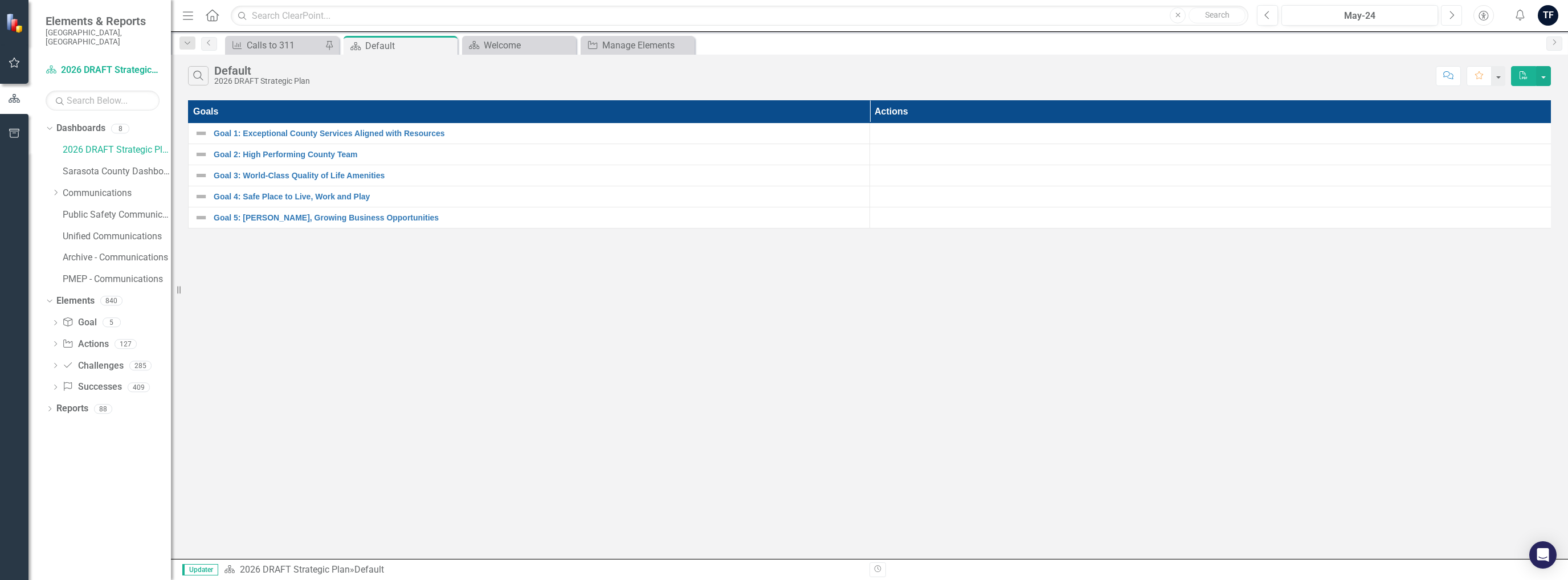
click at [1454, 12] on icon "Next" at bounding box center [1451, 15] width 6 height 10
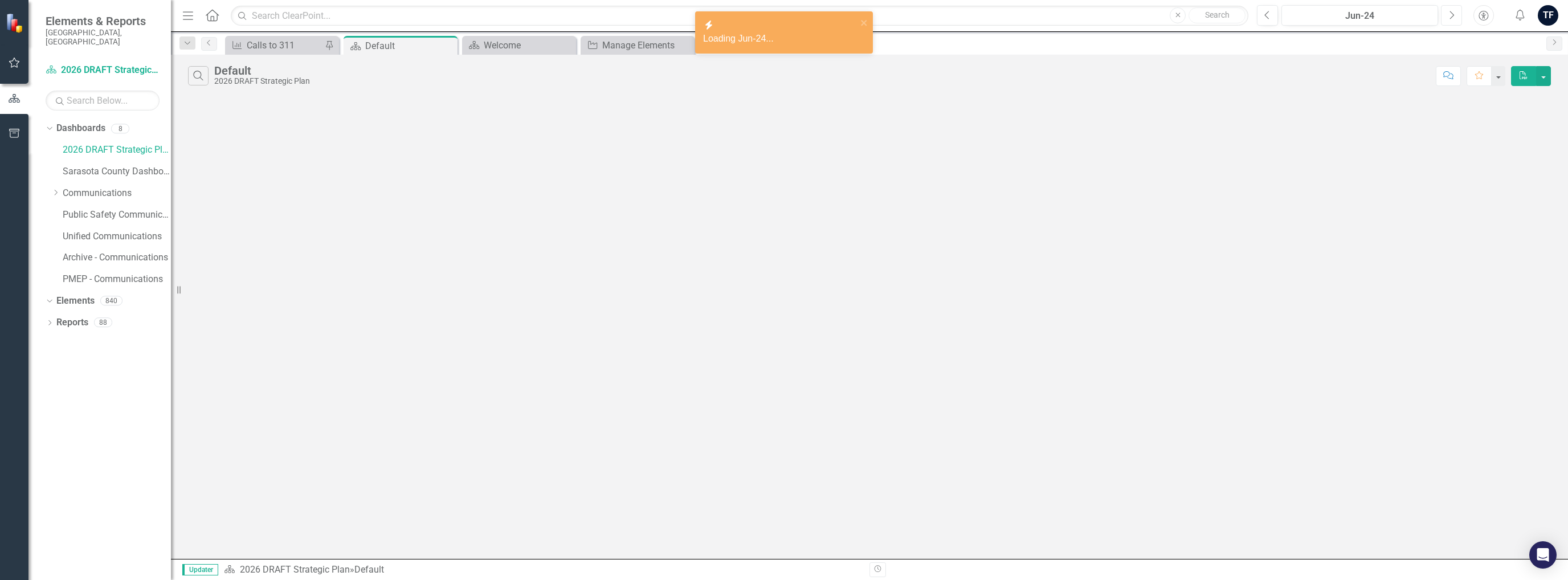
click at [1454, 12] on icon "Next" at bounding box center [1451, 15] width 6 height 10
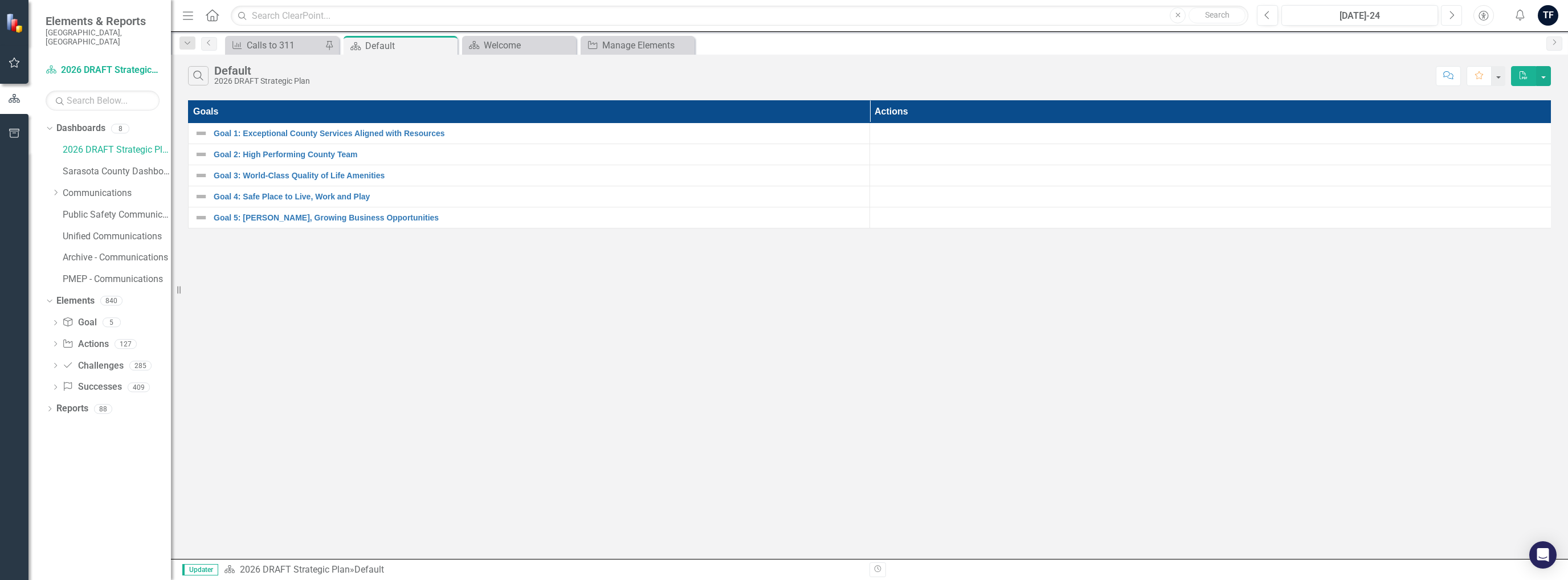
click at [1454, 11] on icon "Next" at bounding box center [1451, 15] width 6 height 10
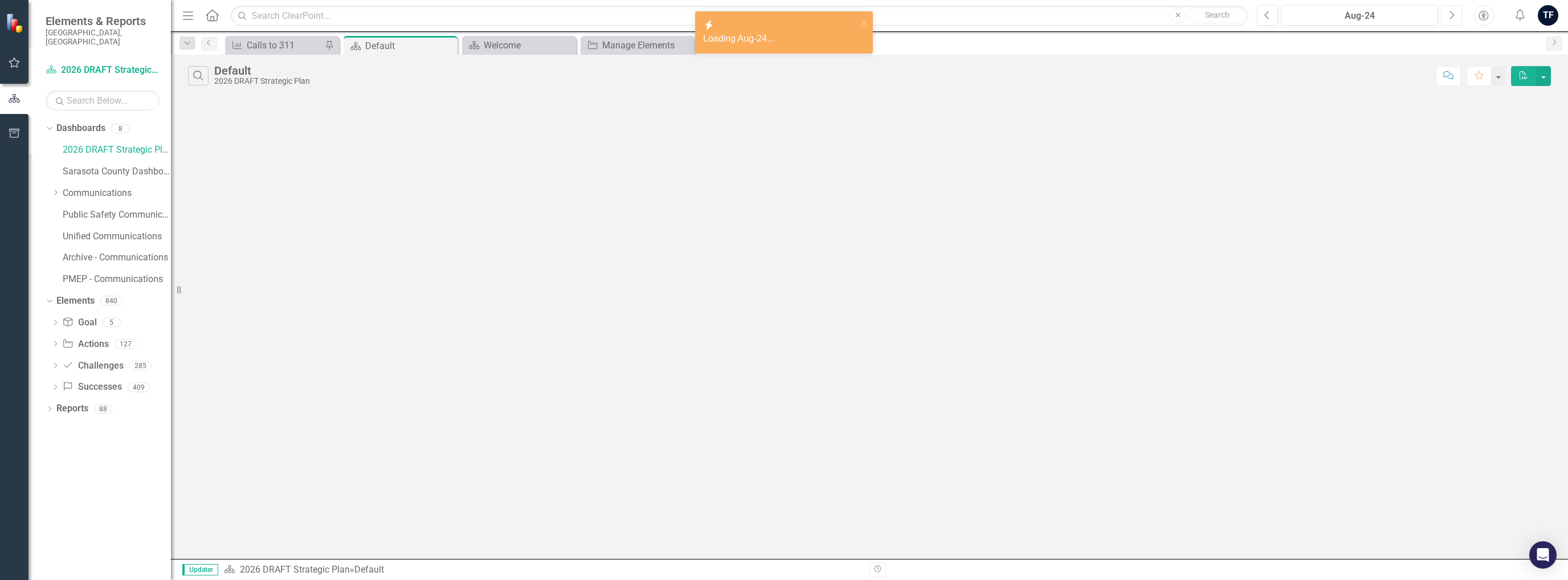
click at [1454, 11] on icon "Next" at bounding box center [1451, 15] width 6 height 10
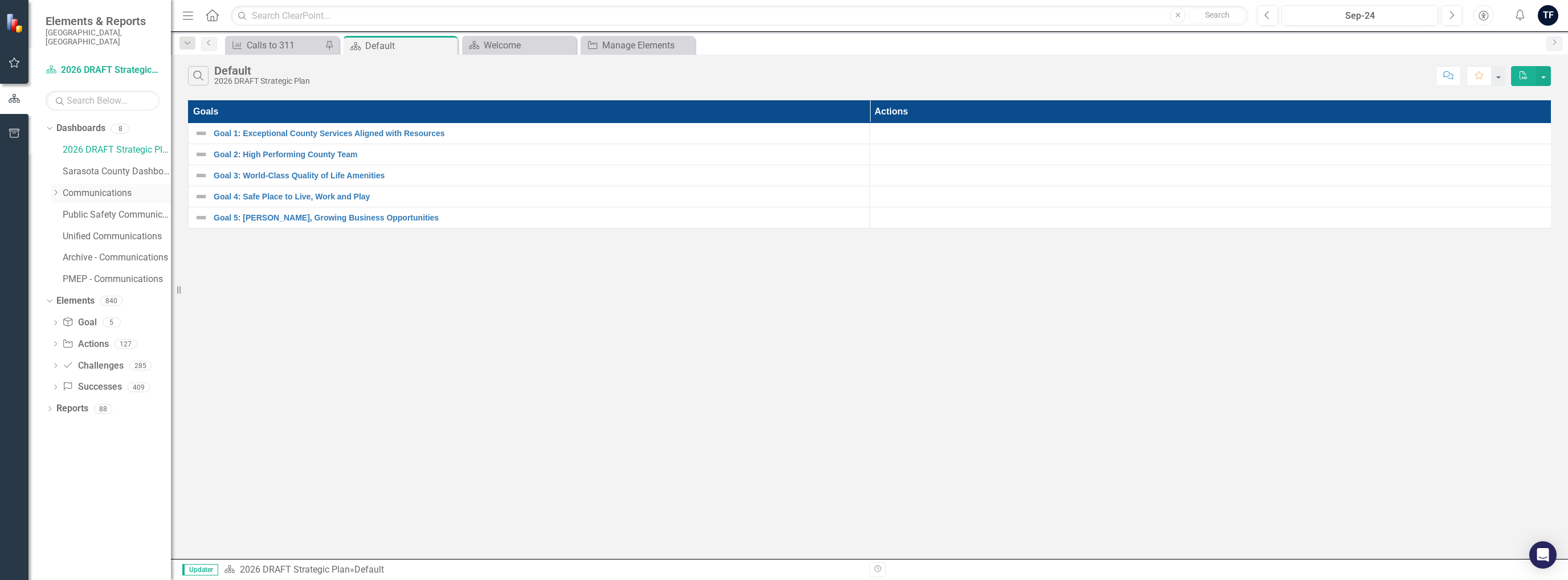
click at [94, 187] on link "Communications" at bounding box center [116, 193] width 108 height 13
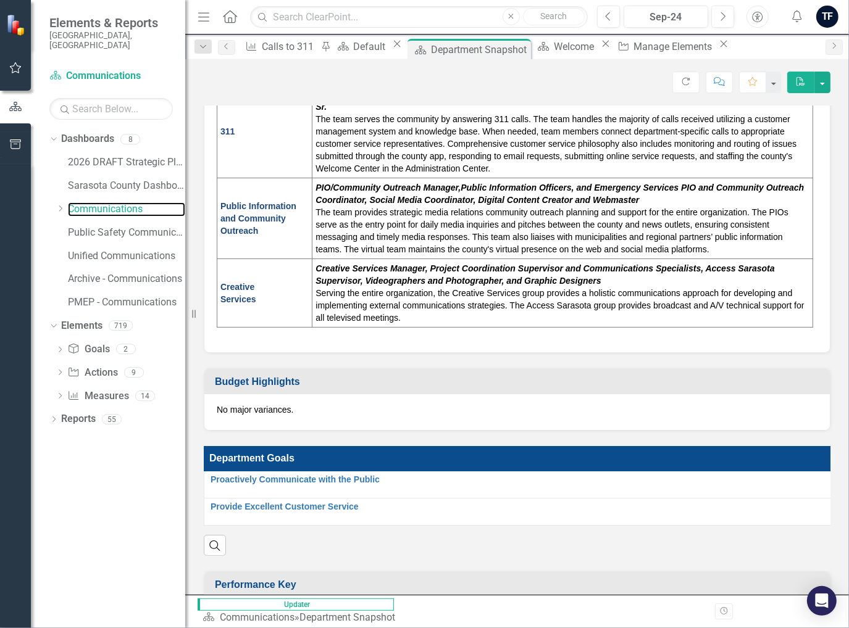
scroll to position [499, 0]
